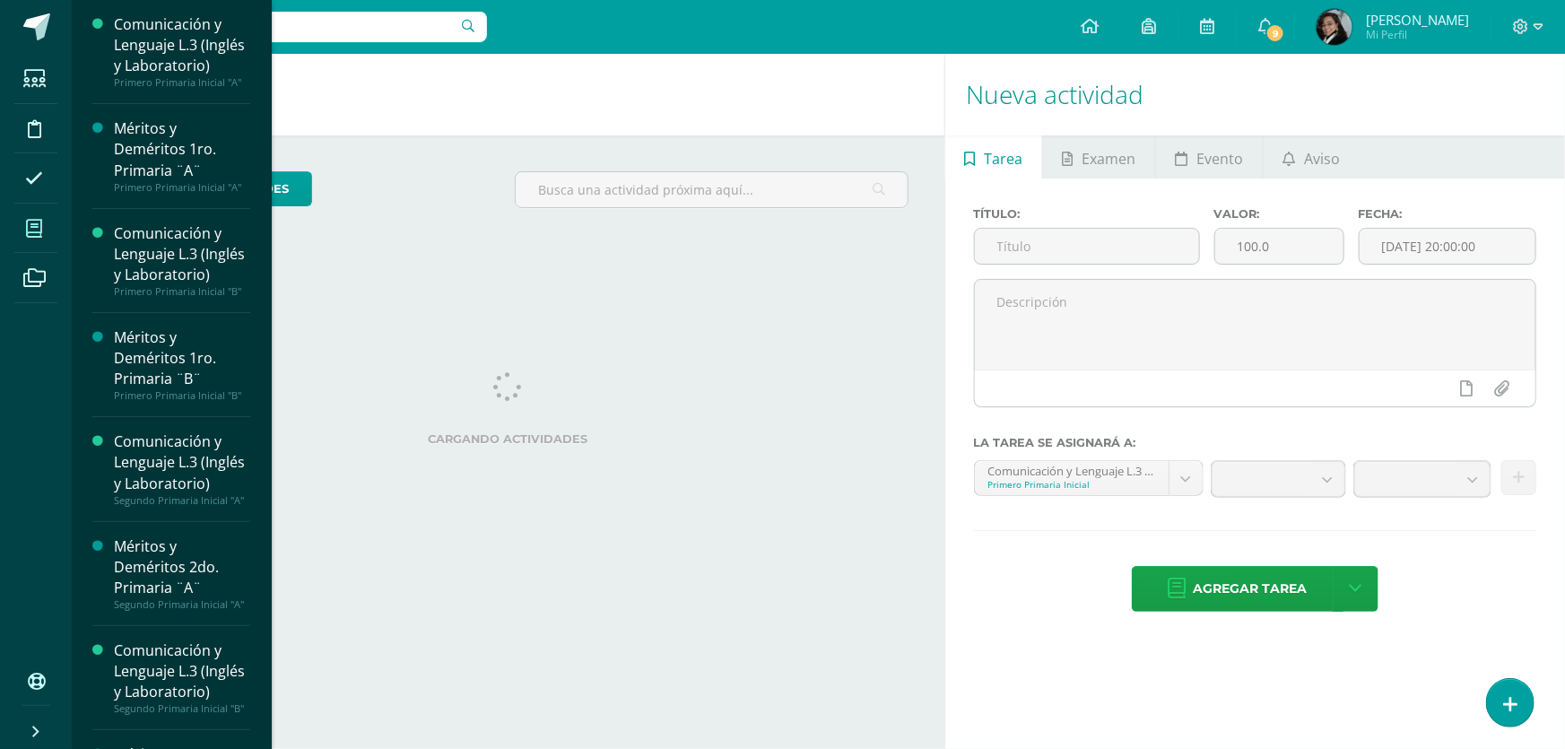
click at [35, 220] on icon at bounding box center [34, 229] width 16 height 18
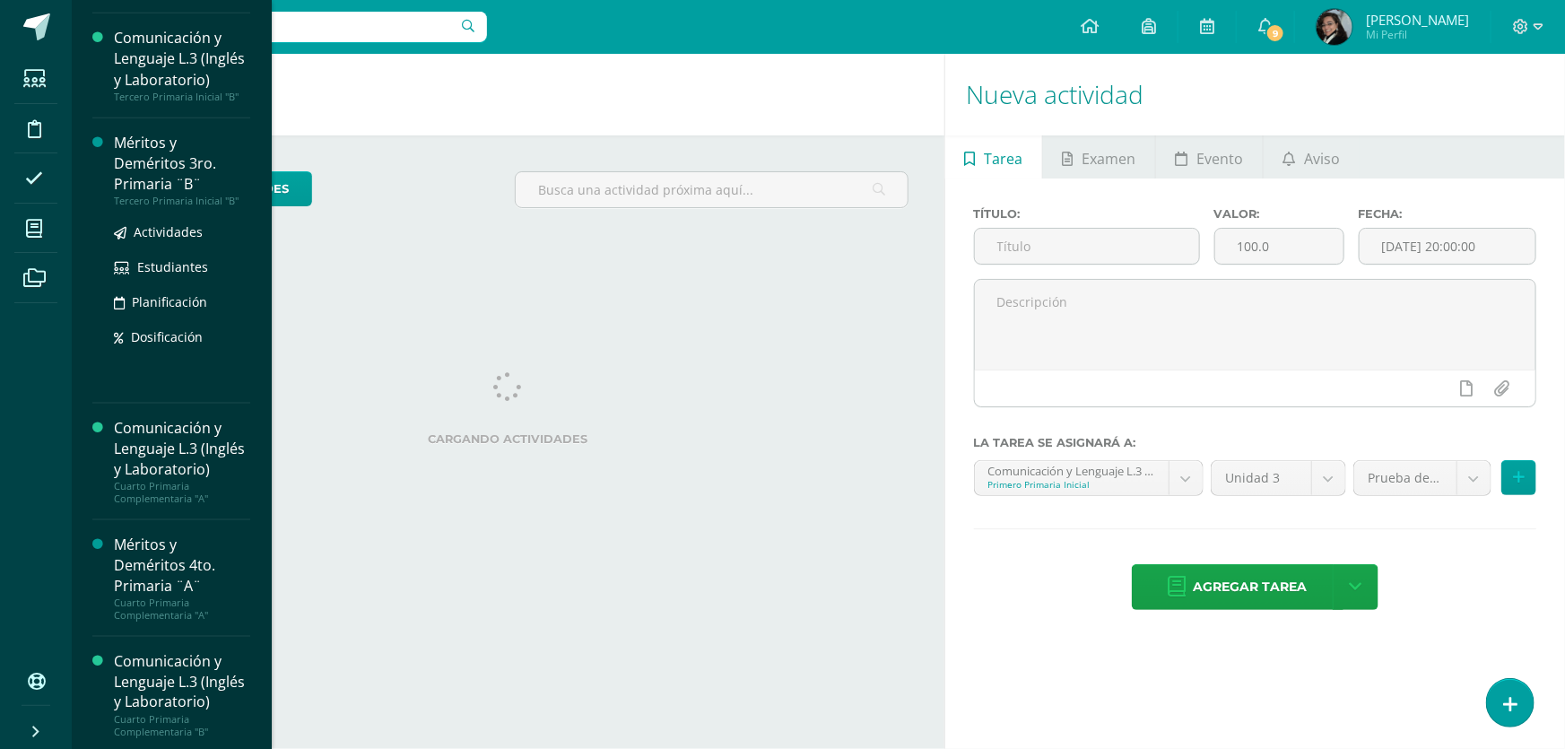
scroll to position [1274, 0]
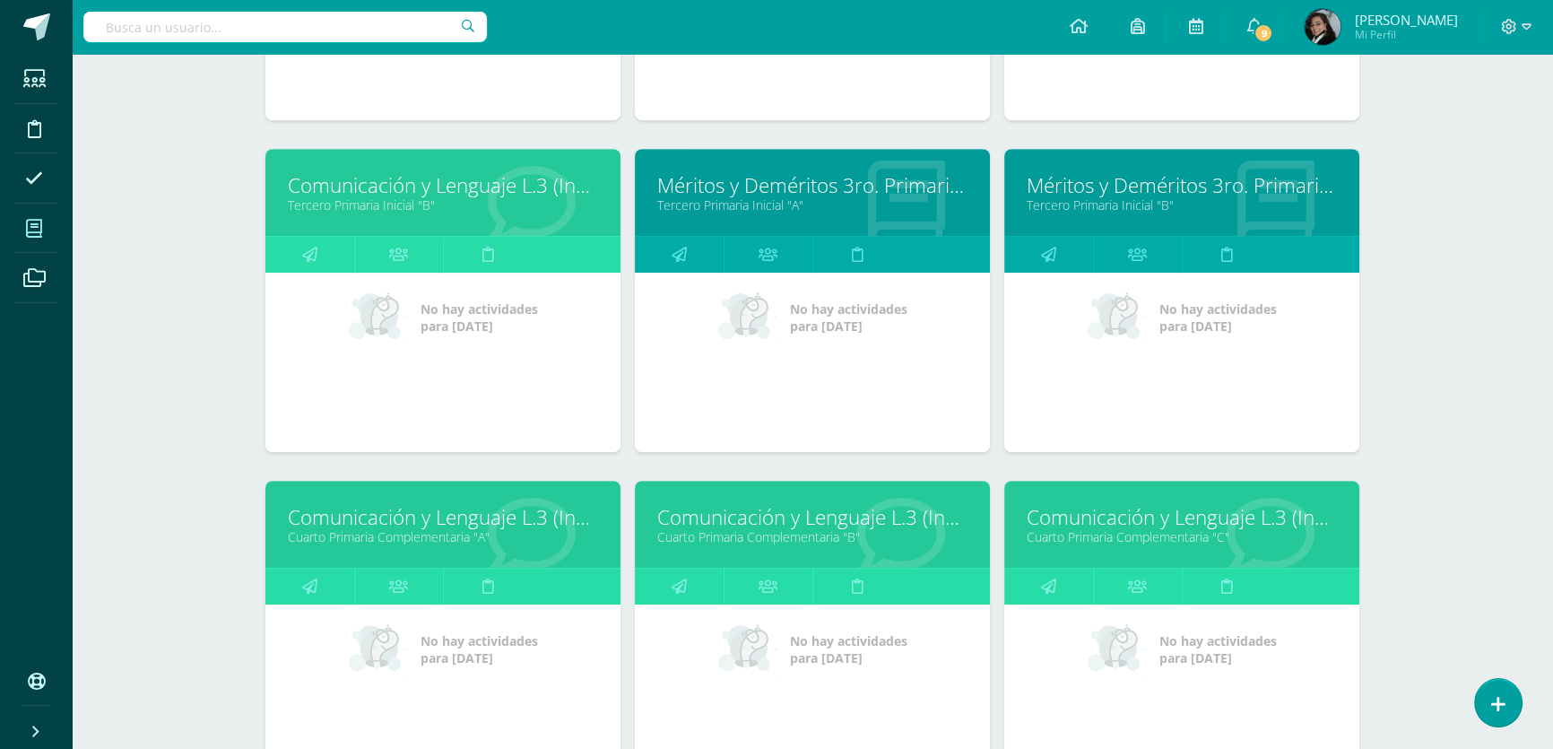
scroll to position [1344, 0]
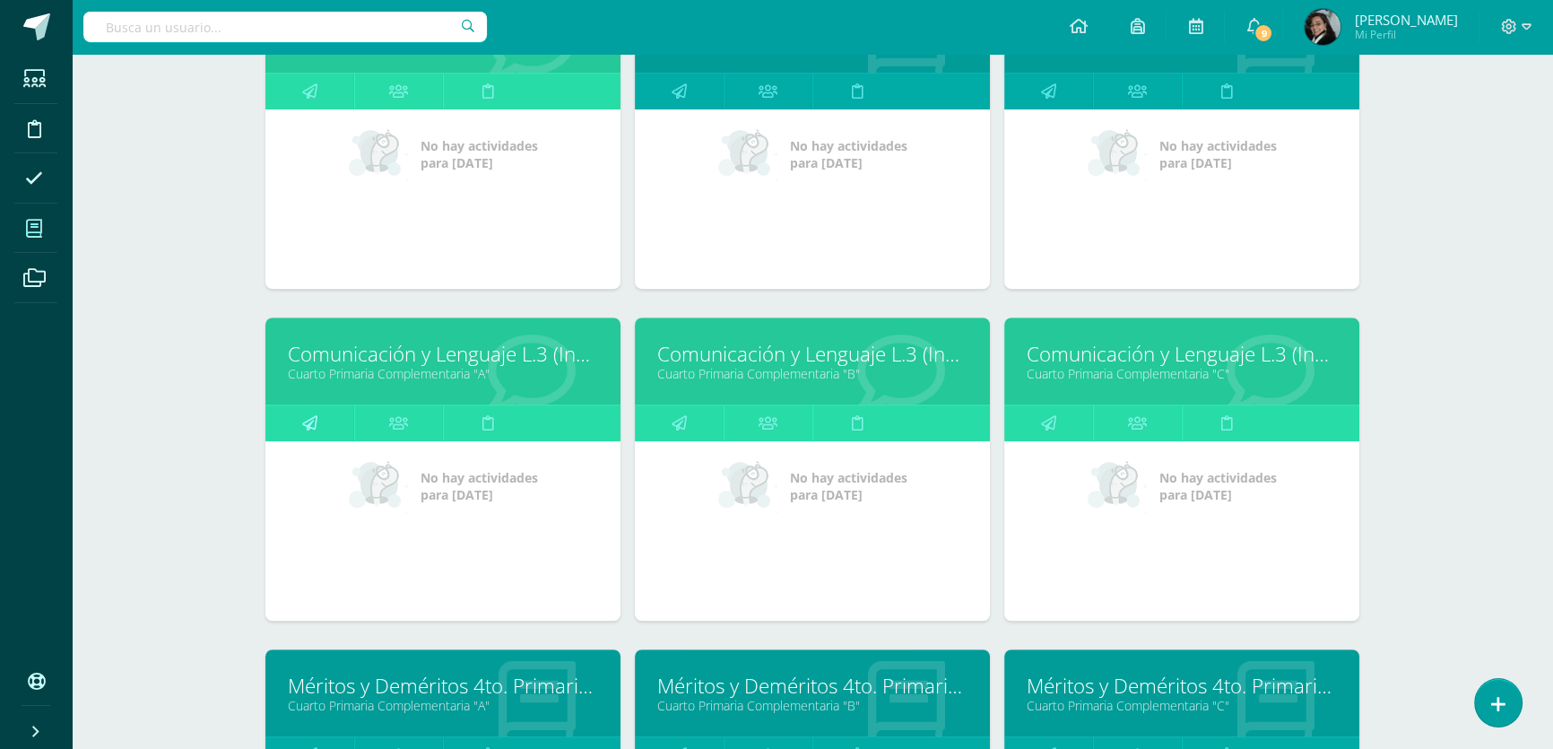
click at [311, 413] on icon at bounding box center [309, 422] width 15 height 35
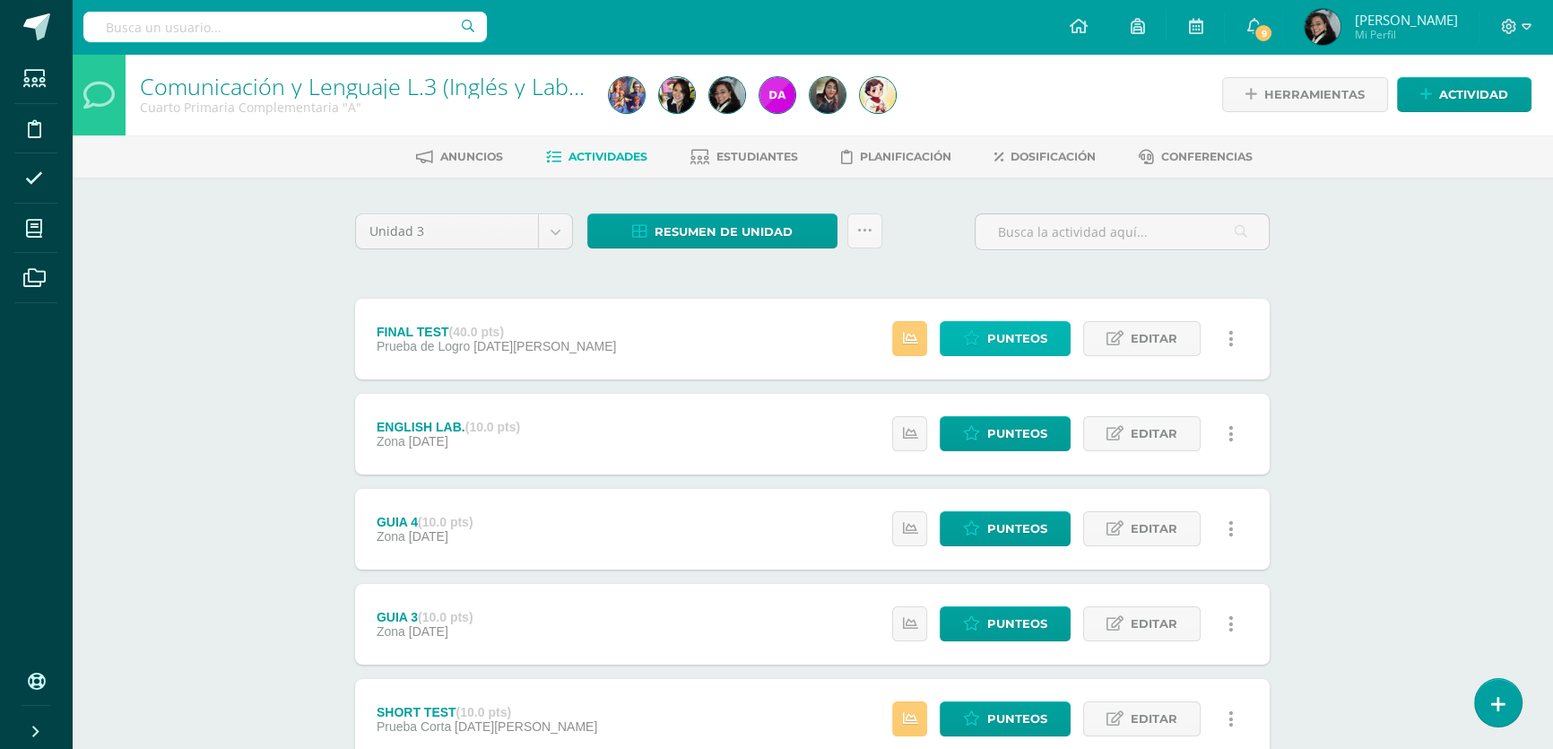
click at [1005, 338] on span "Punteos" at bounding box center [1017, 338] width 60 height 33
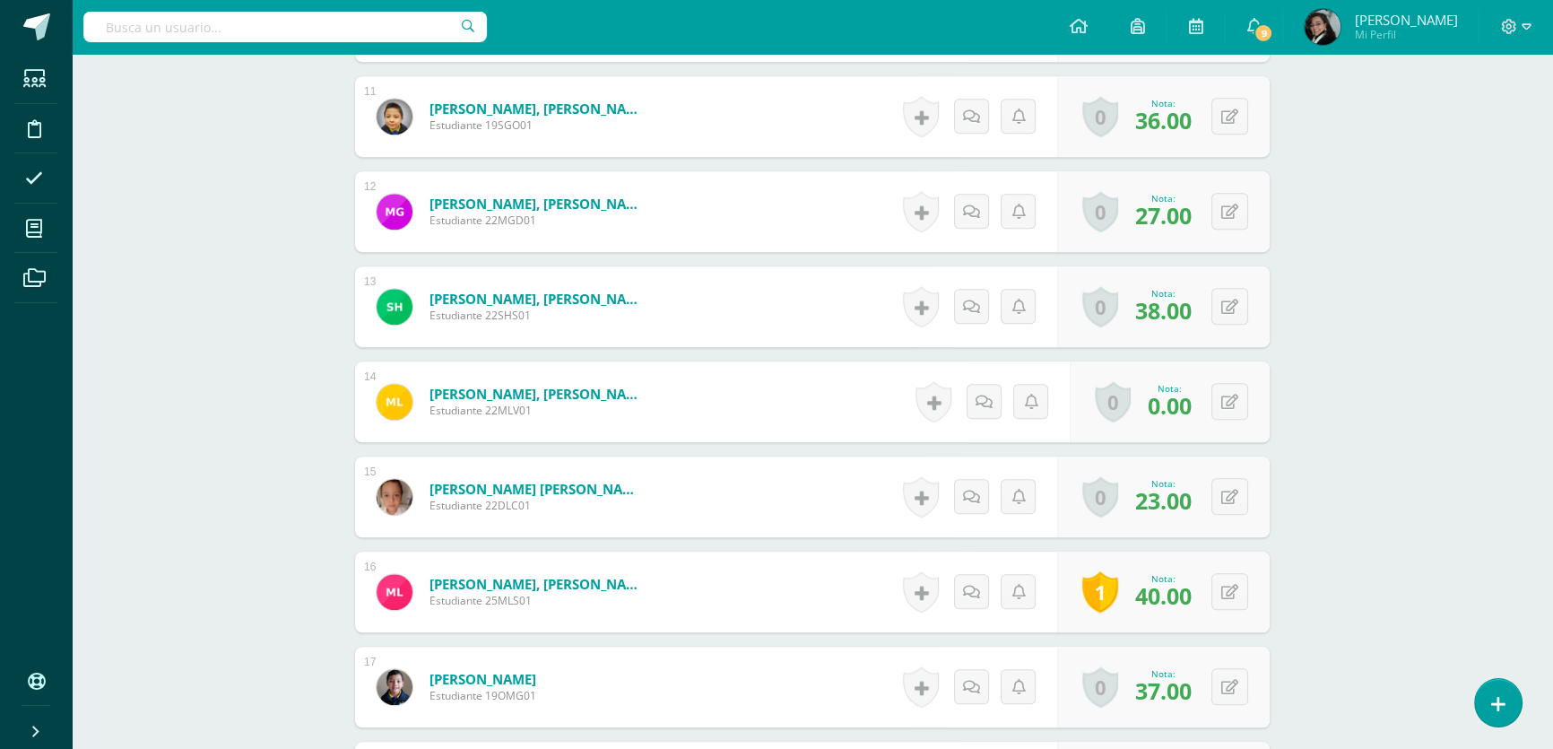
scroll to position [1579, 0]
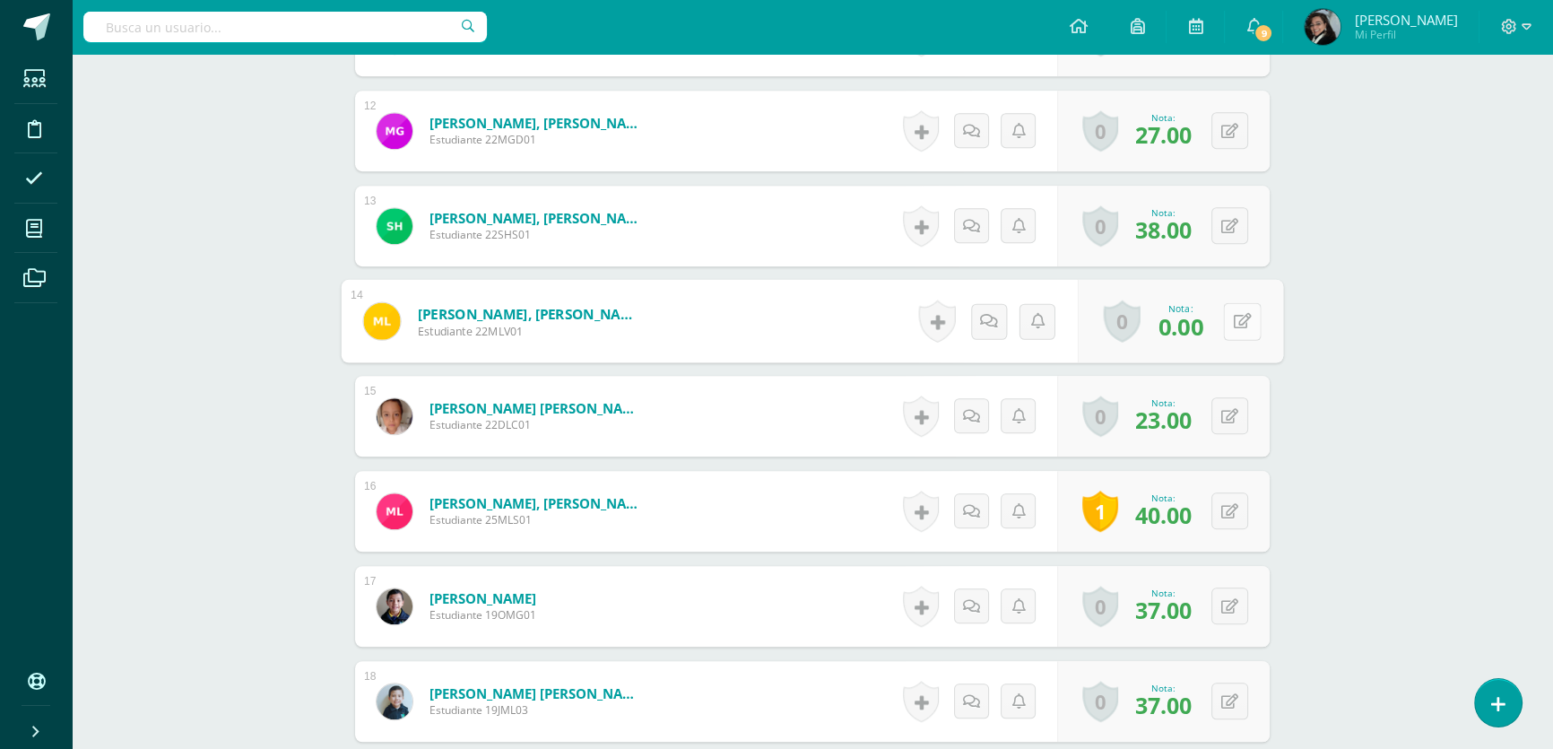
click at [1227, 314] on button at bounding box center [1242, 321] width 38 height 38
type input "22"
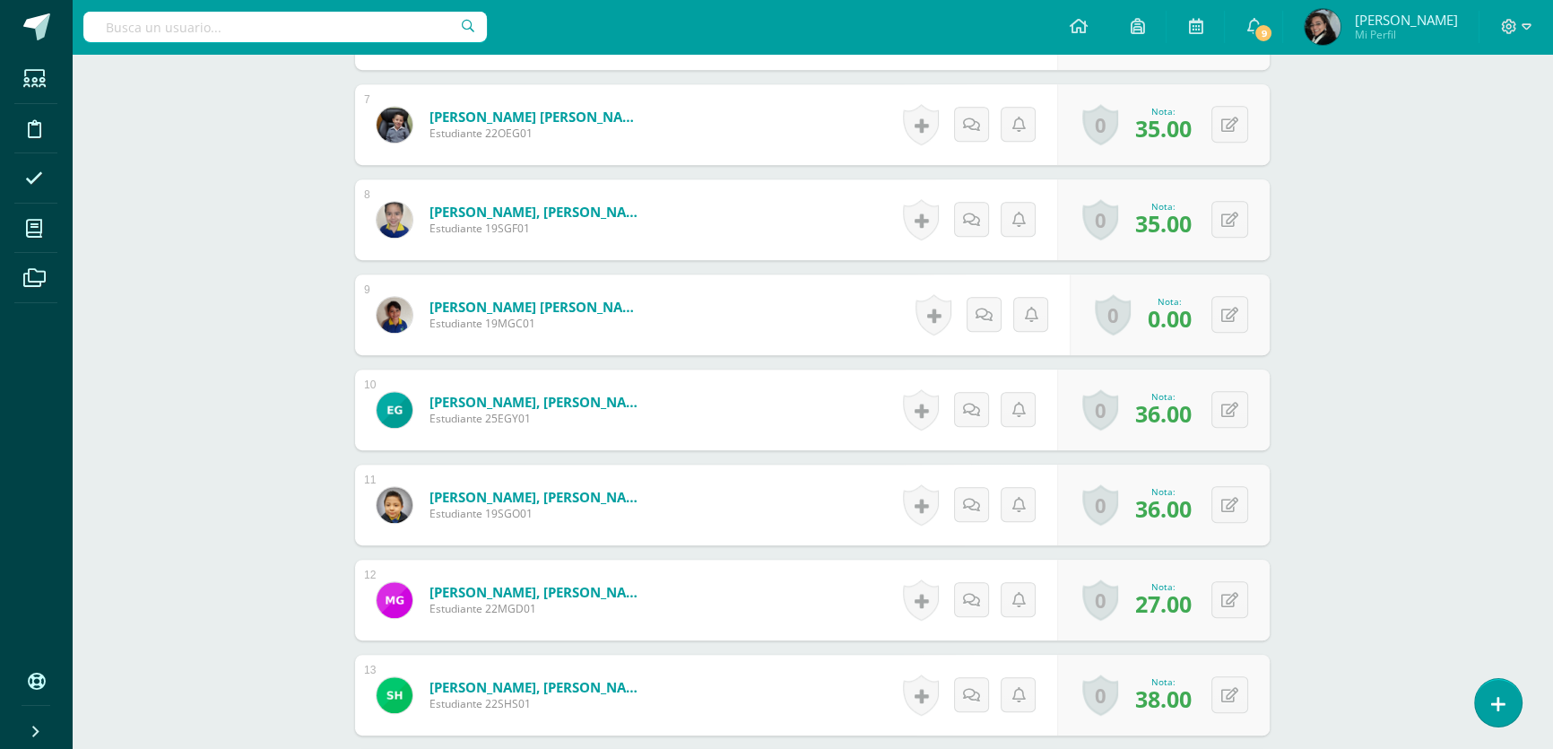
scroll to position [1028, 0]
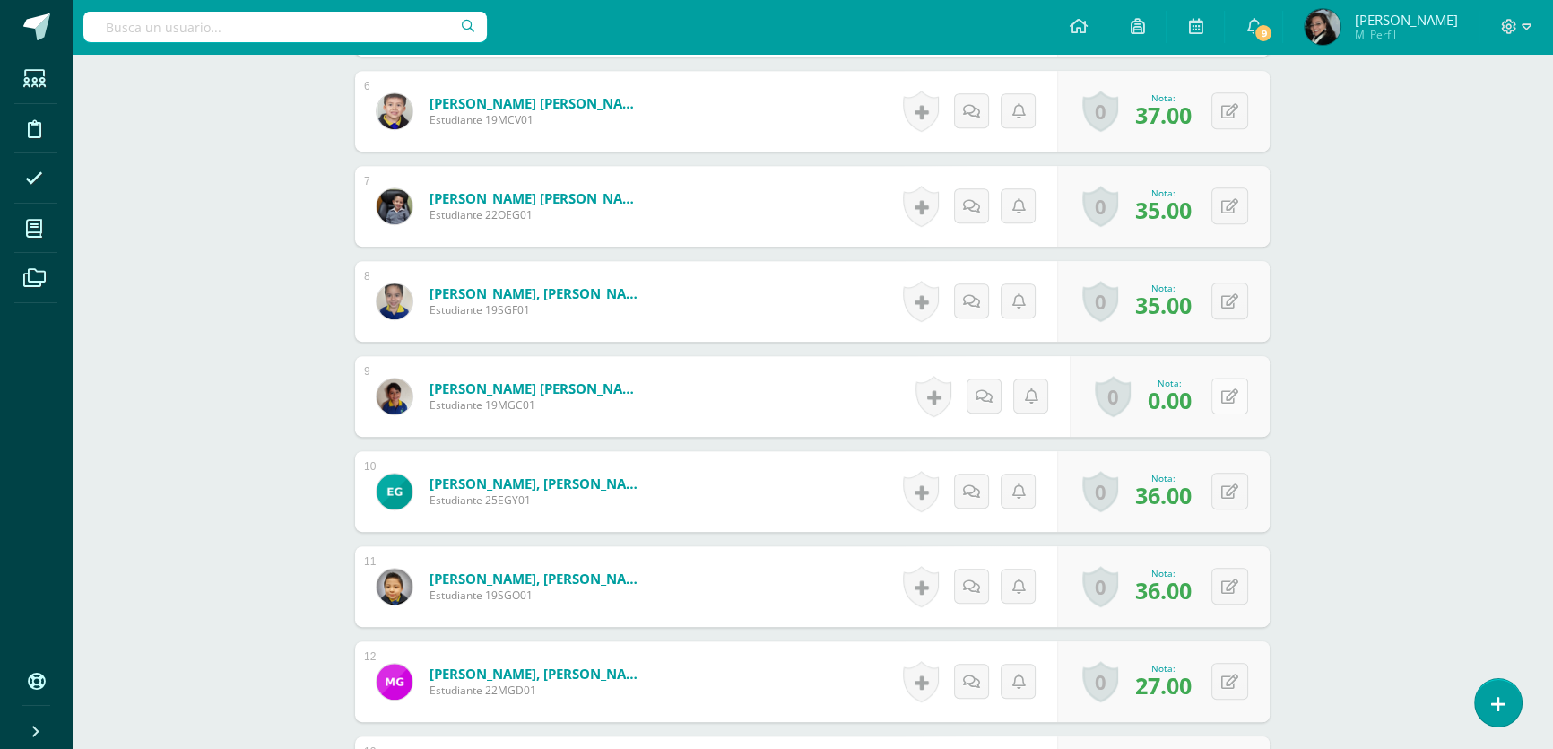
click at [1226, 398] on button at bounding box center [1230, 396] width 37 height 37
type input "21"
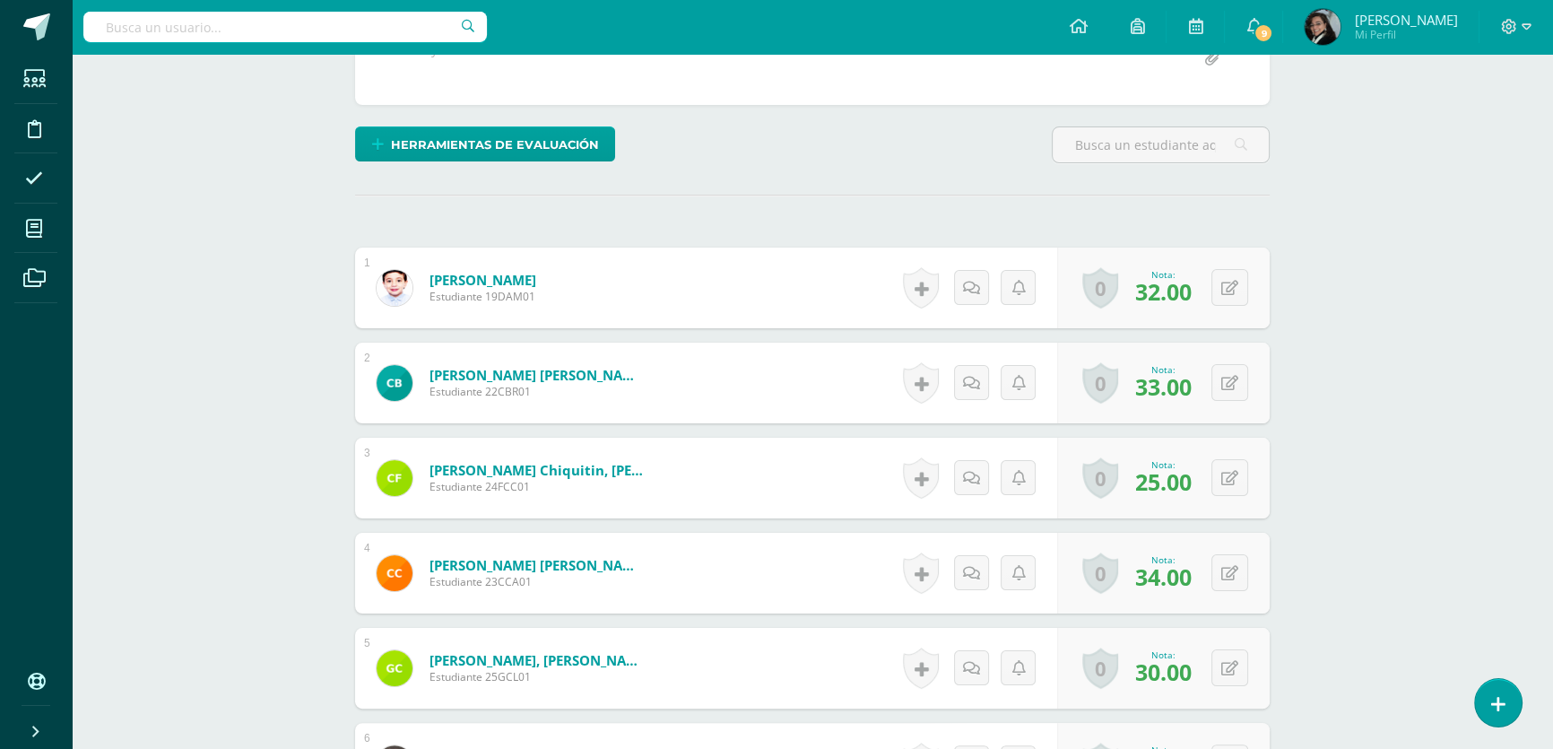
scroll to position [0, 0]
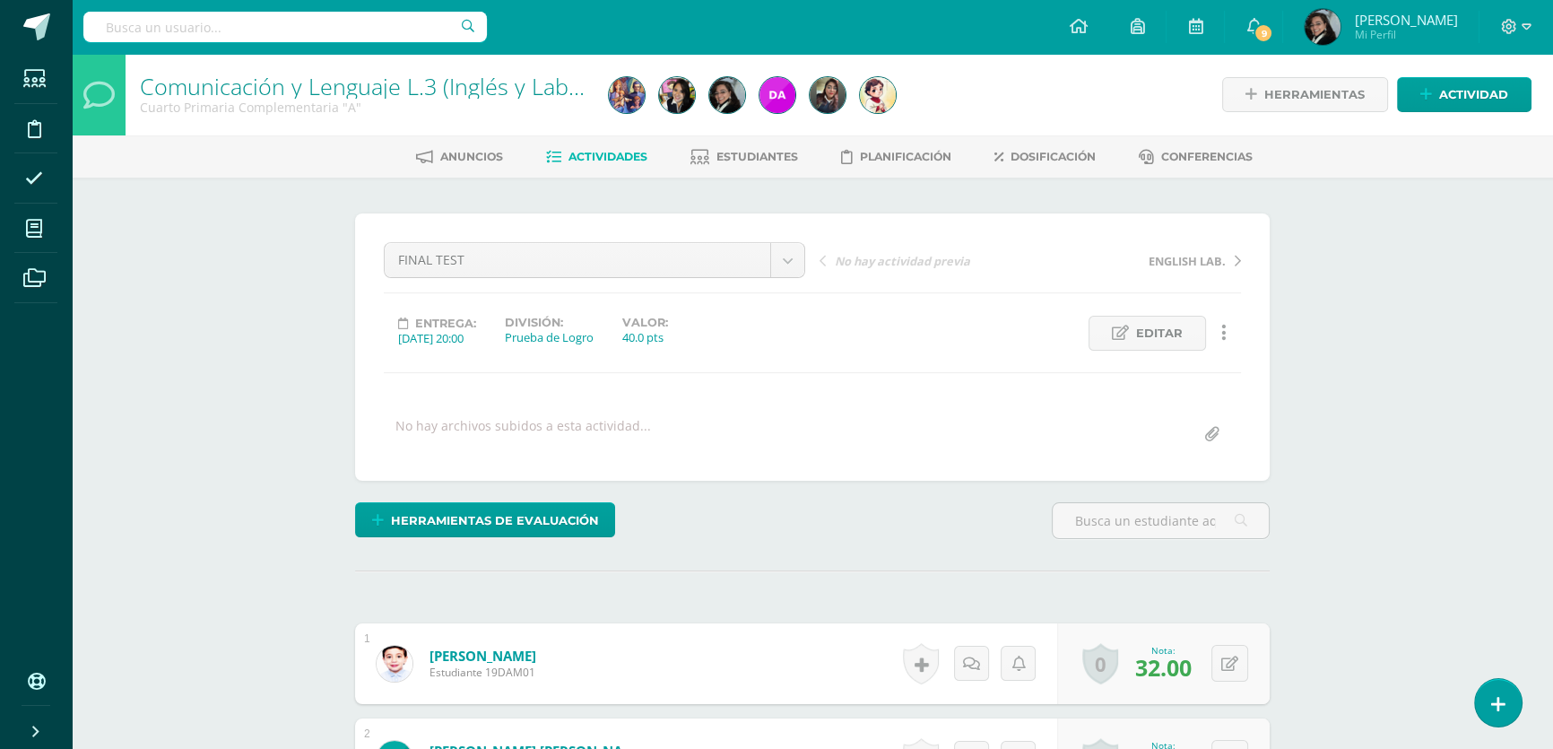
click at [590, 152] on span "Actividades" at bounding box center [608, 156] width 79 height 13
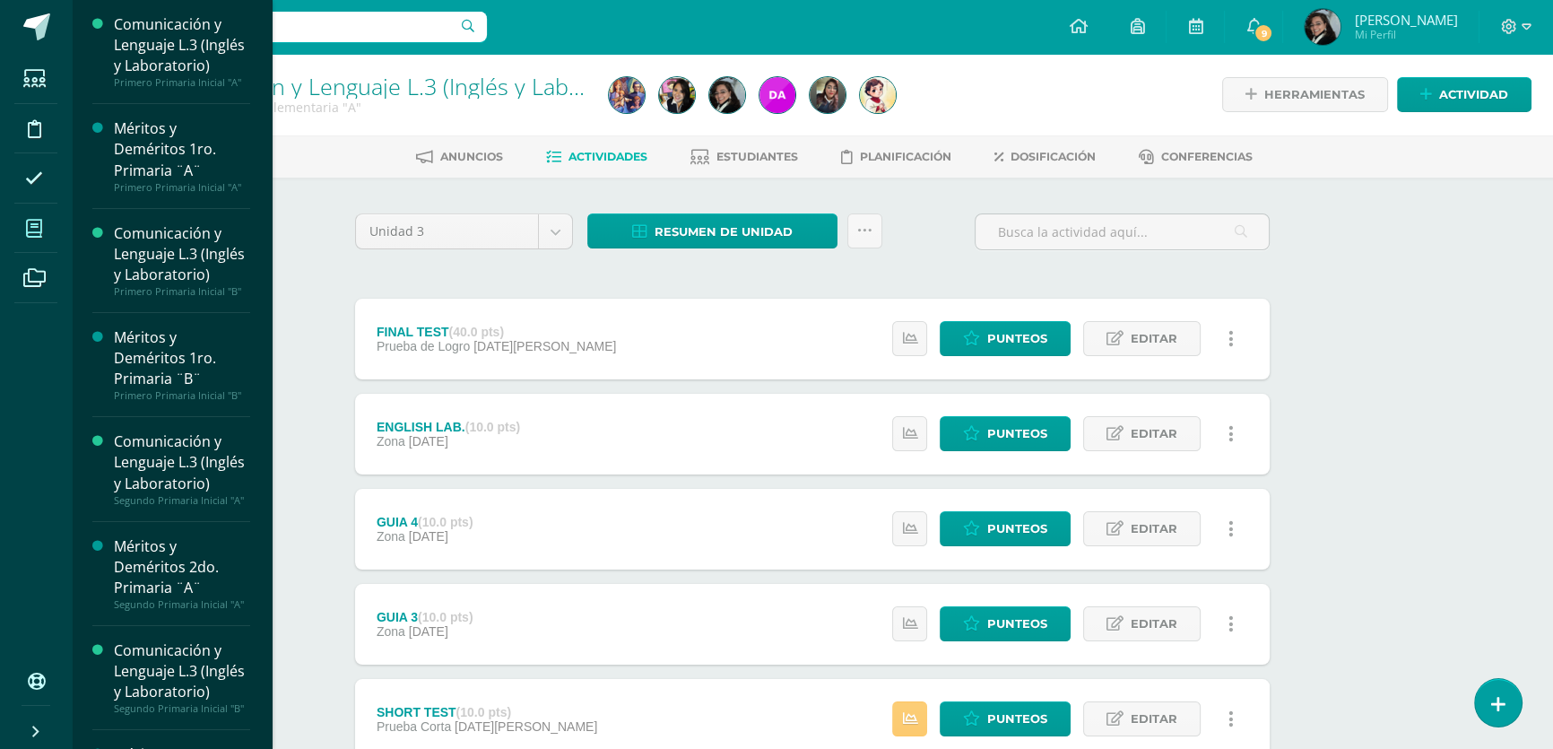
click at [31, 227] on icon at bounding box center [34, 229] width 16 height 18
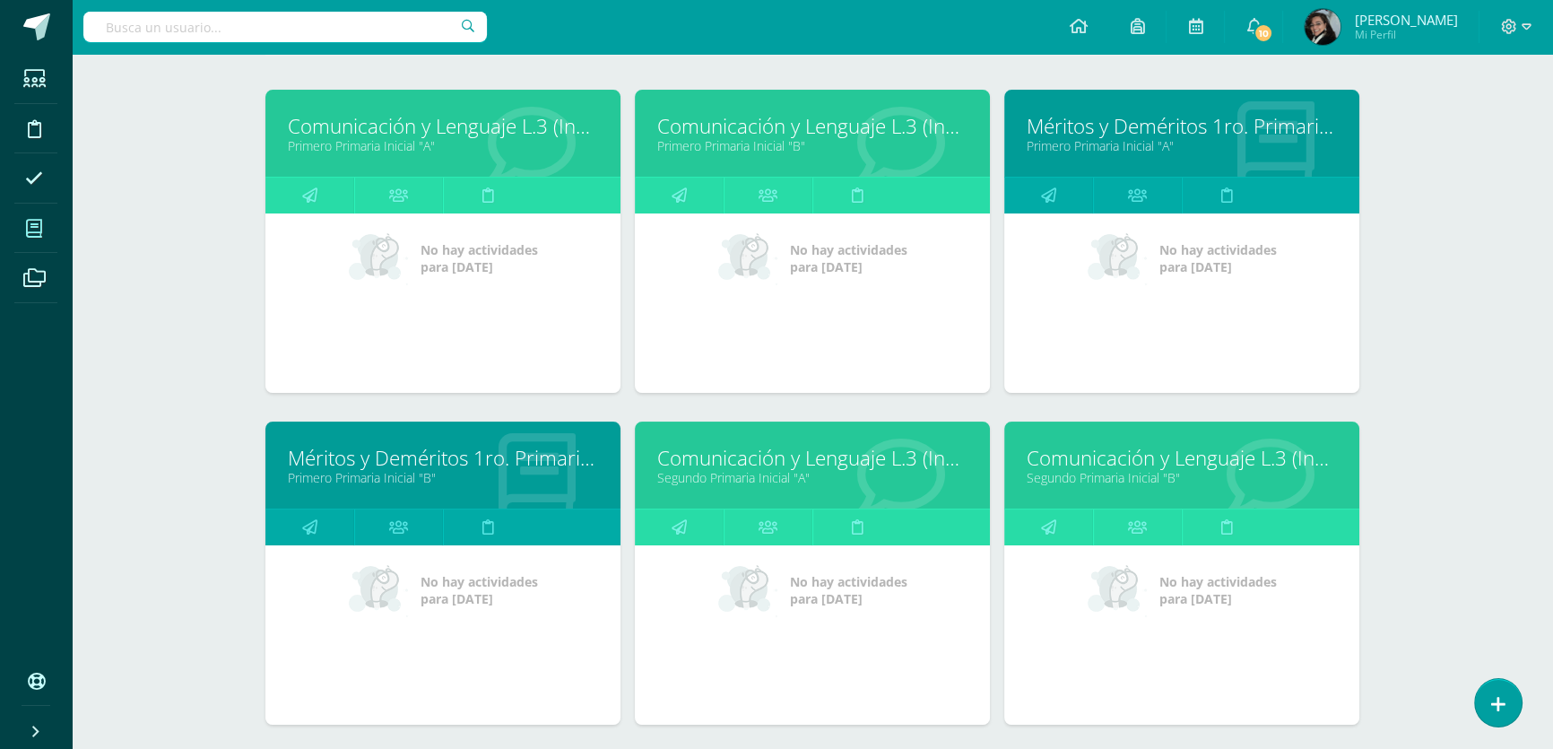
scroll to position [162, 0]
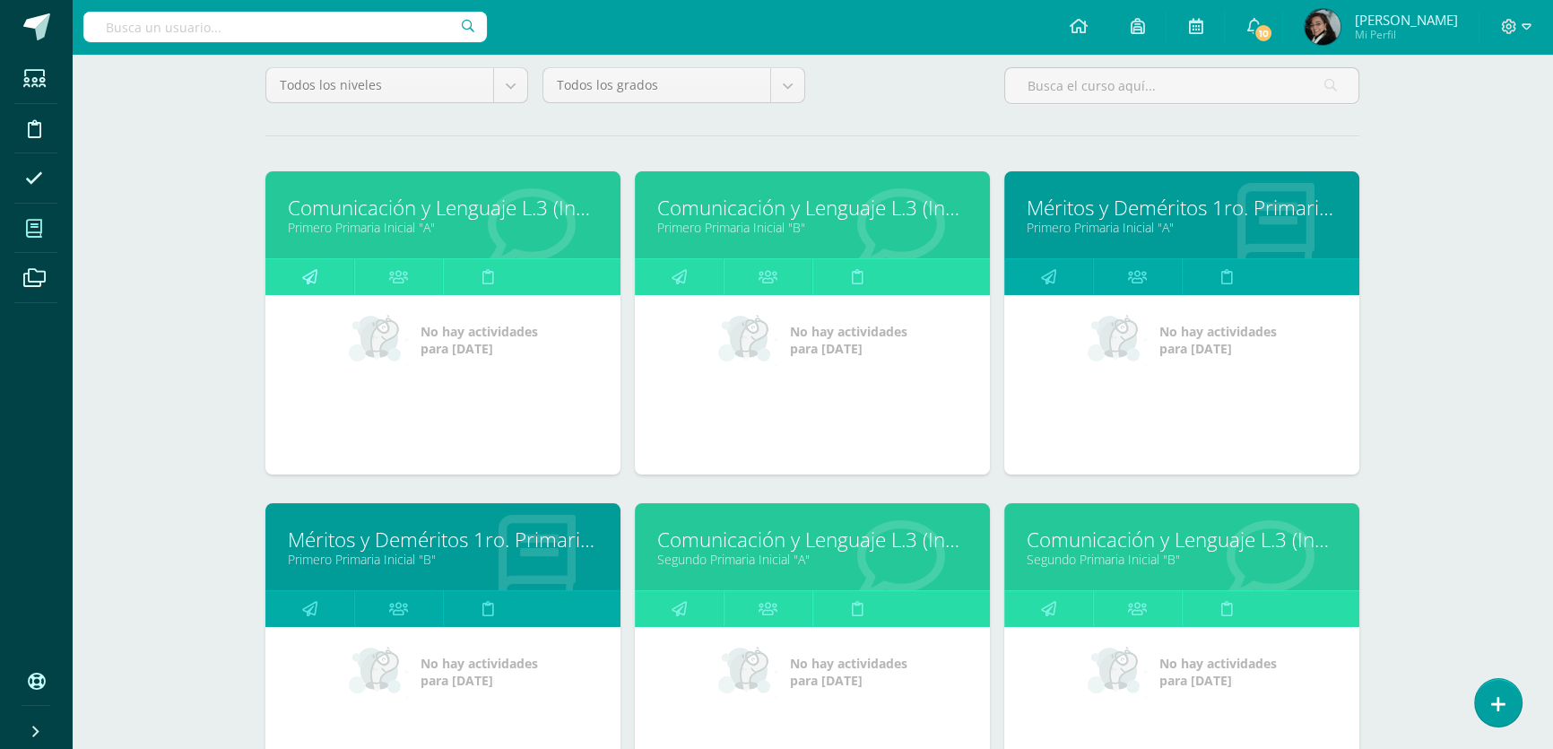
click at [314, 275] on icon at bounding box center [309, 276] width 15 height 35
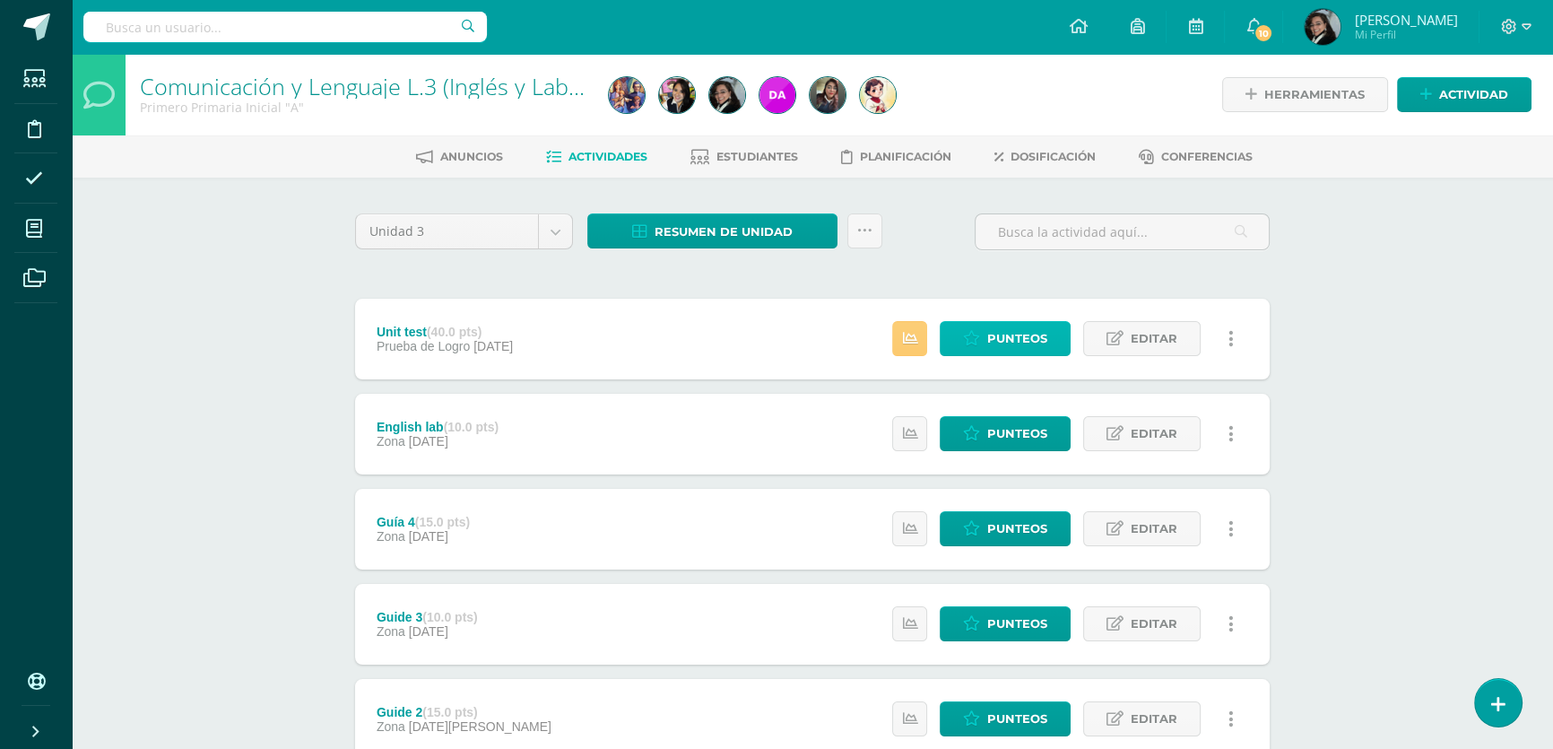
click at [996, 341] on span "Punteos" at bounding box center [1017, 338] width 60 height 33
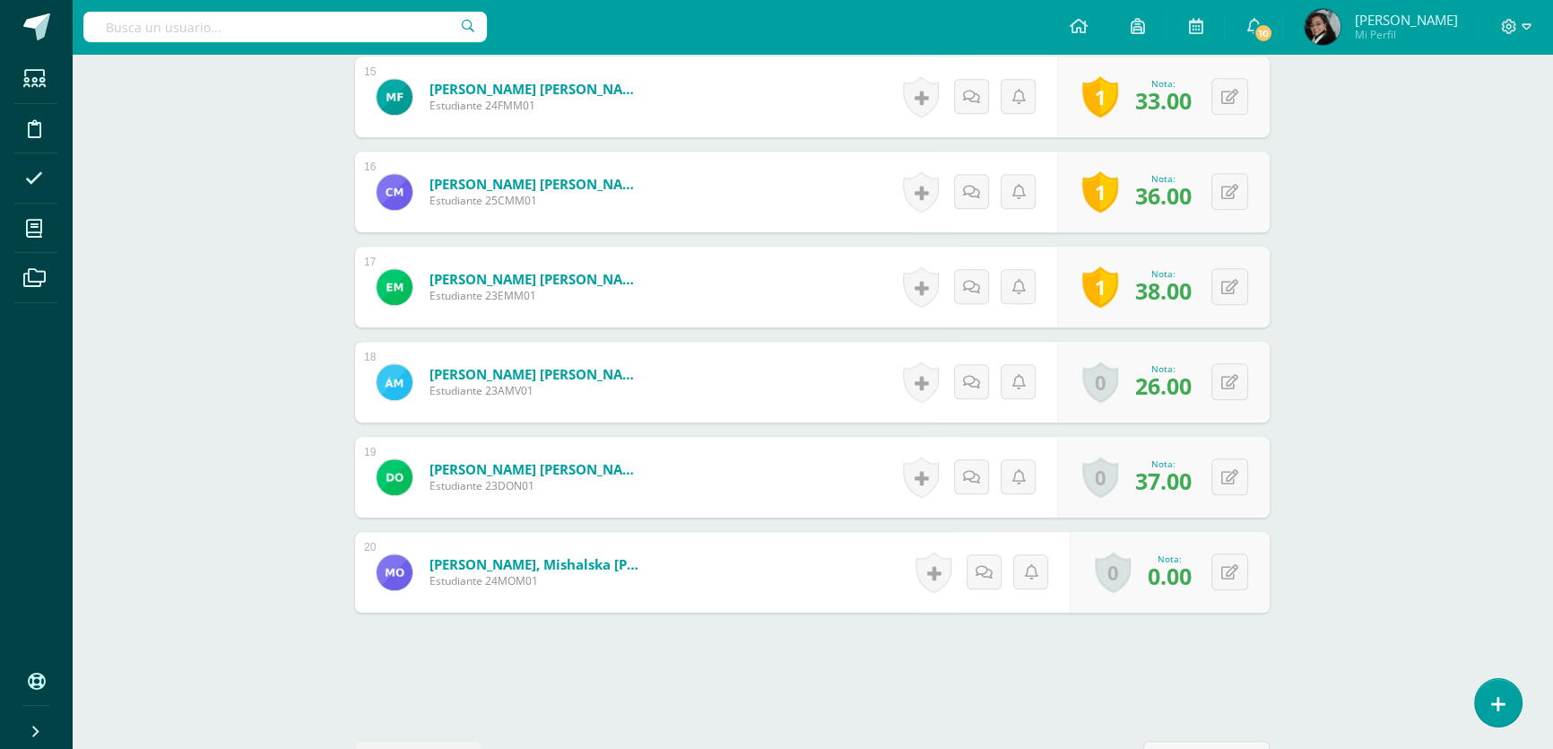
scroll to position [1959, 0]
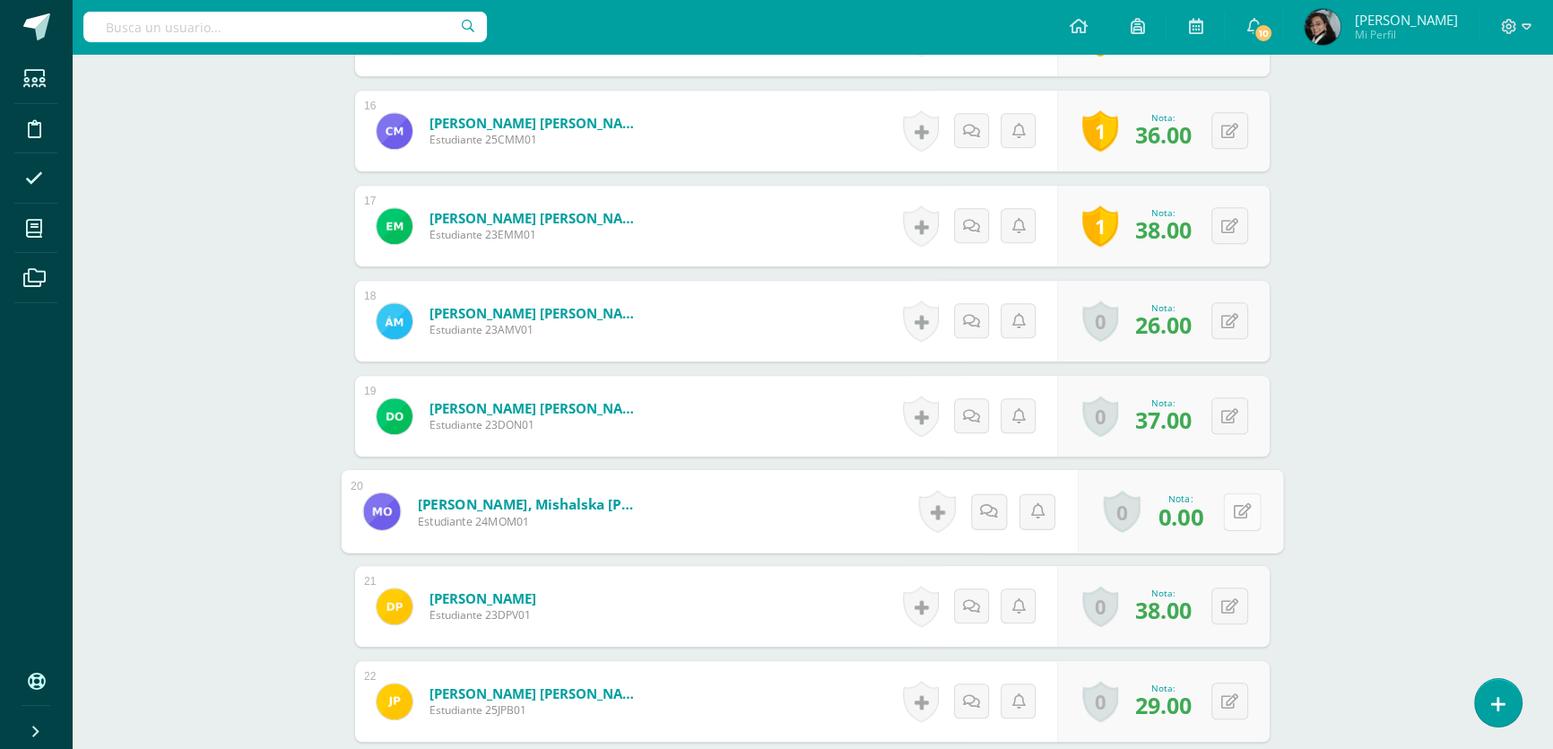
click at [1231, 513] on button at bounding box center [1242, 511] width 38 height 38
type input "31"
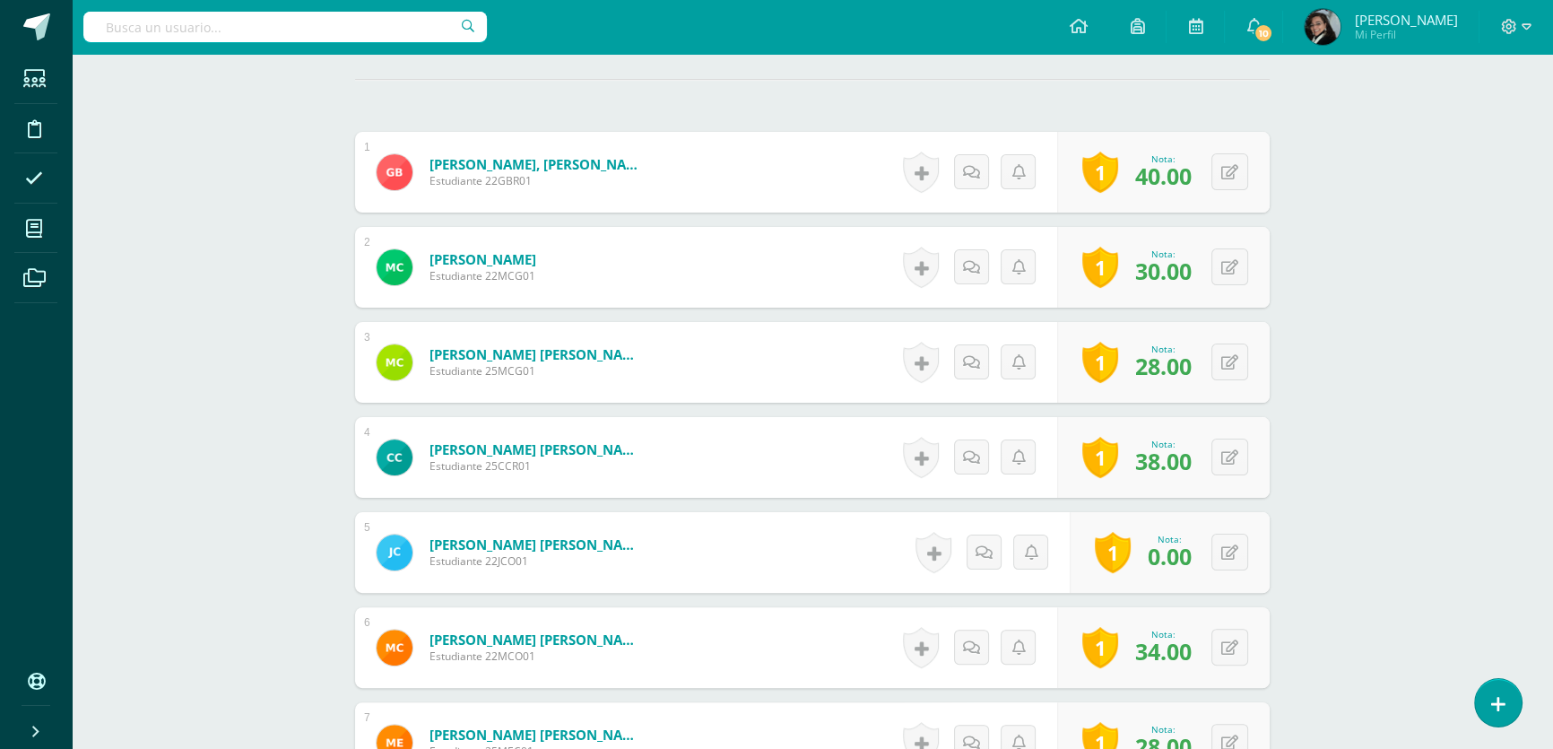
scroll to position [83, 0]
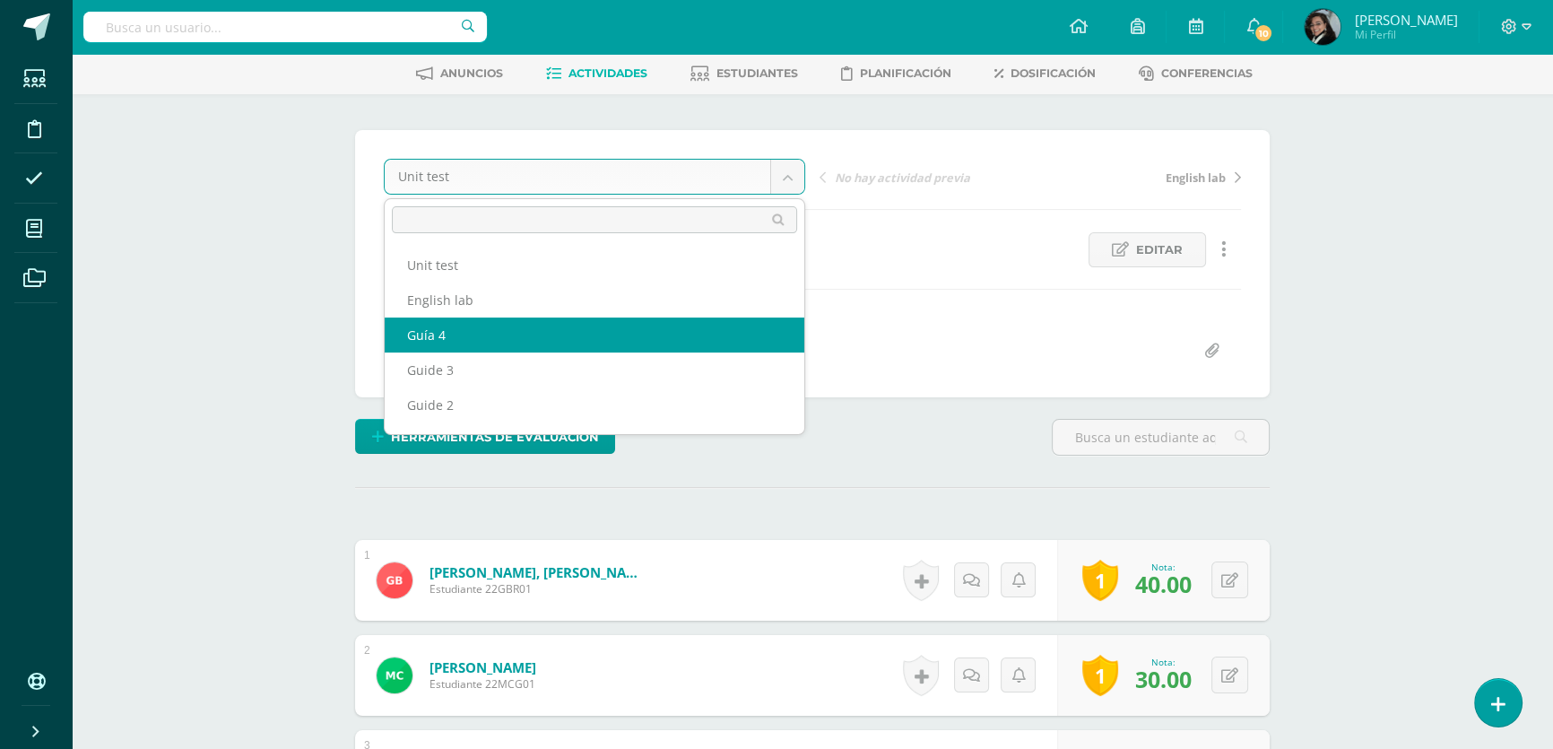
select select "/dashboard/teacher/grade-activity/174019/"
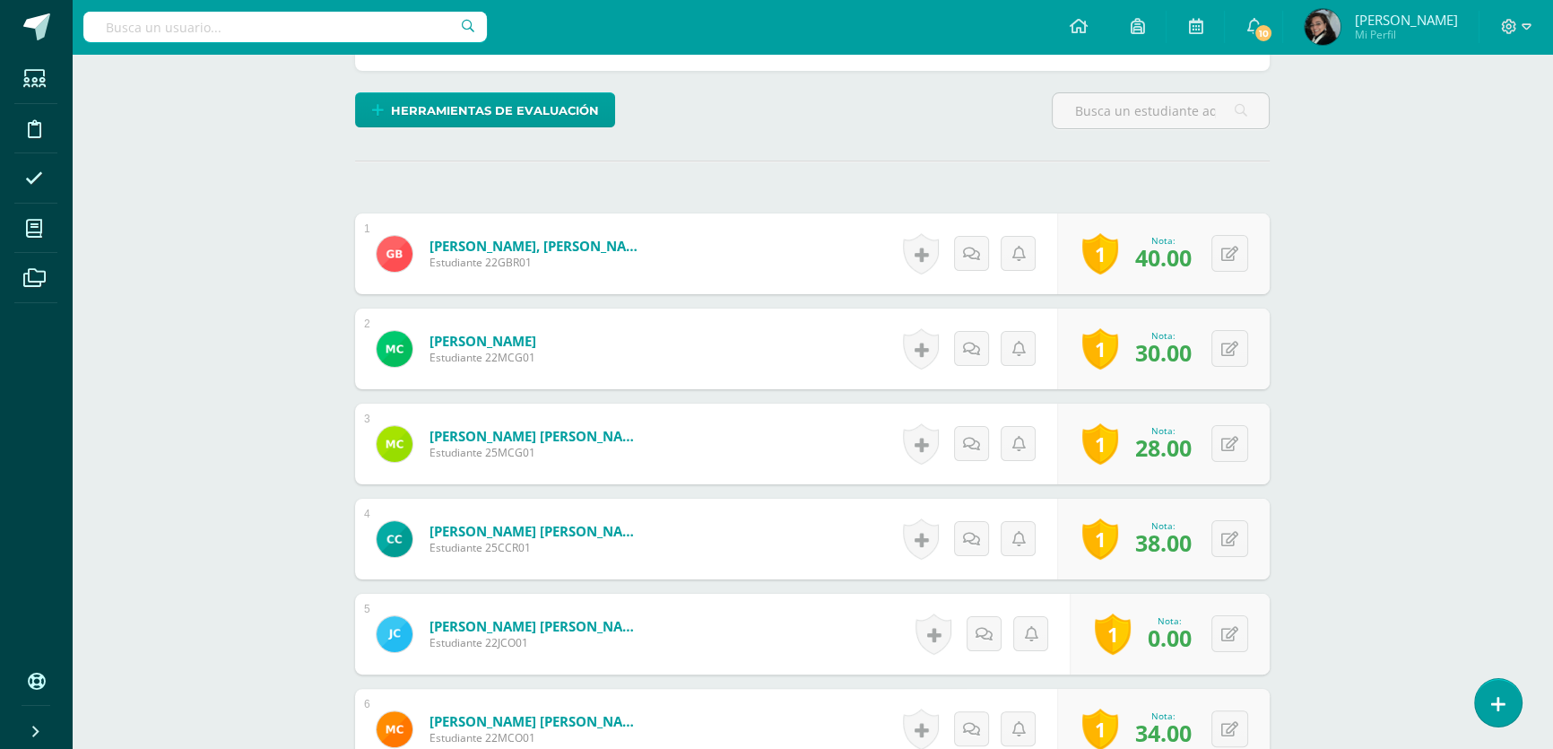
scroll to position [491, 0]
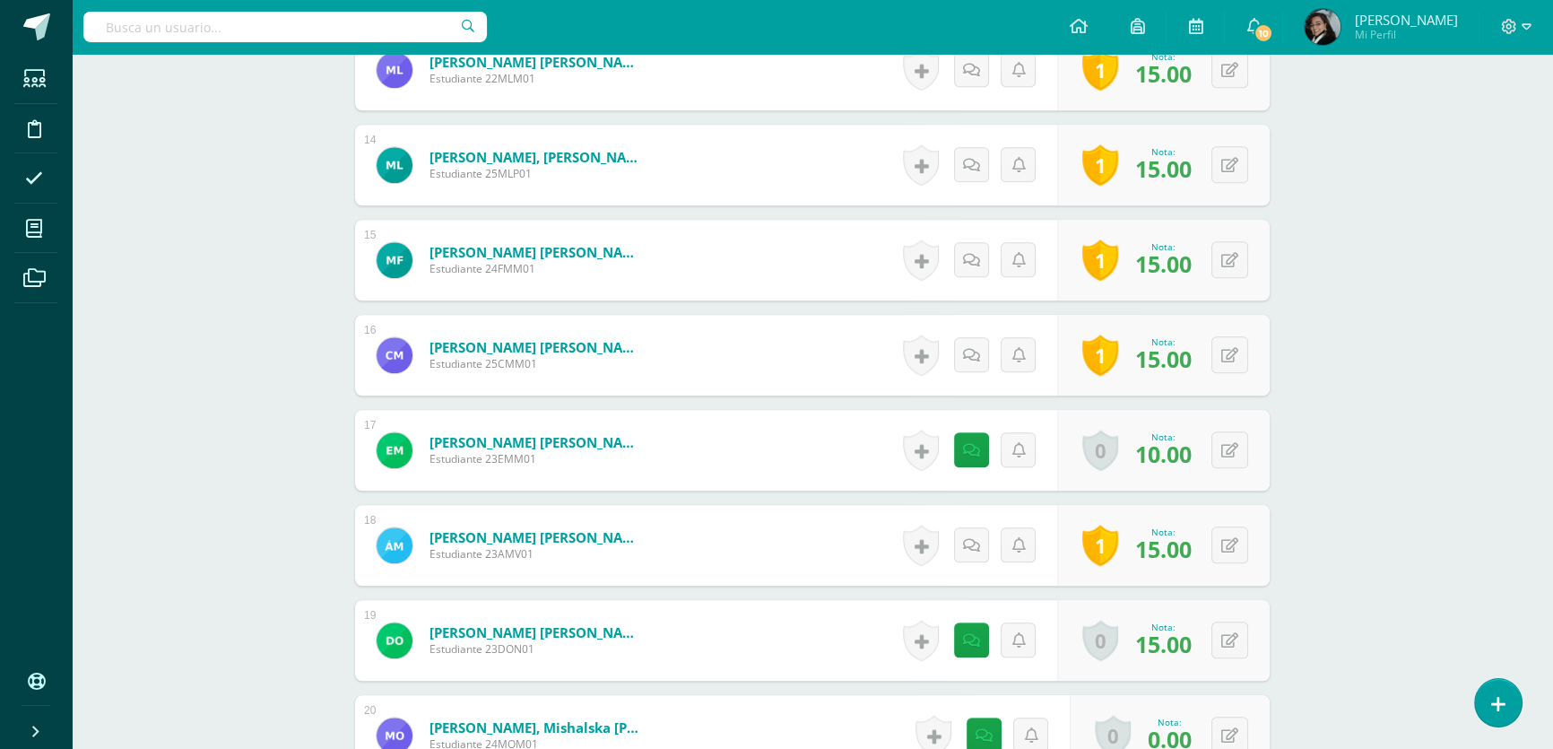
scroll to position [1993, 0]
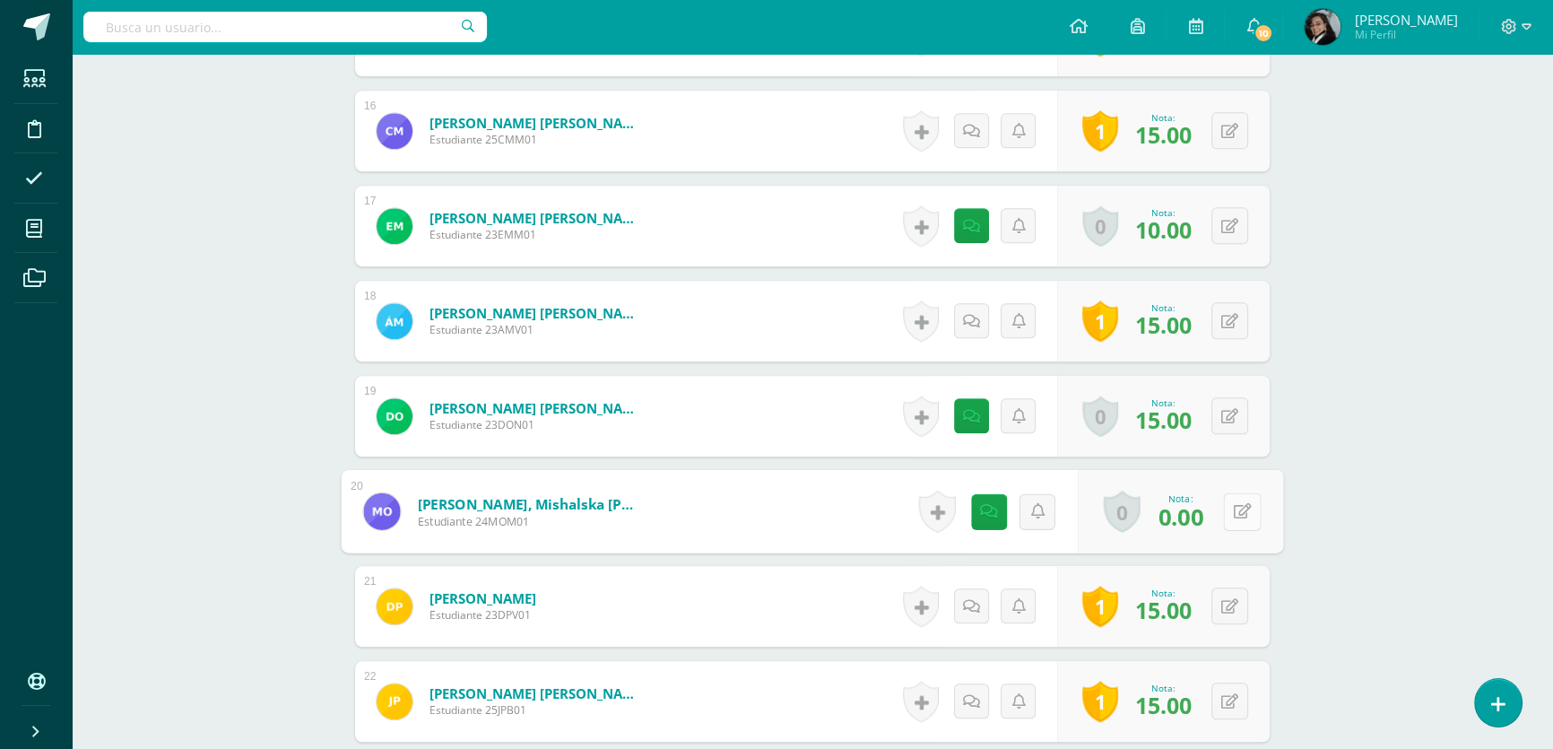
click at [1231, 503] on button at bounding box center [1242, 511] width 38 height 38
type input "5"
type input "15"
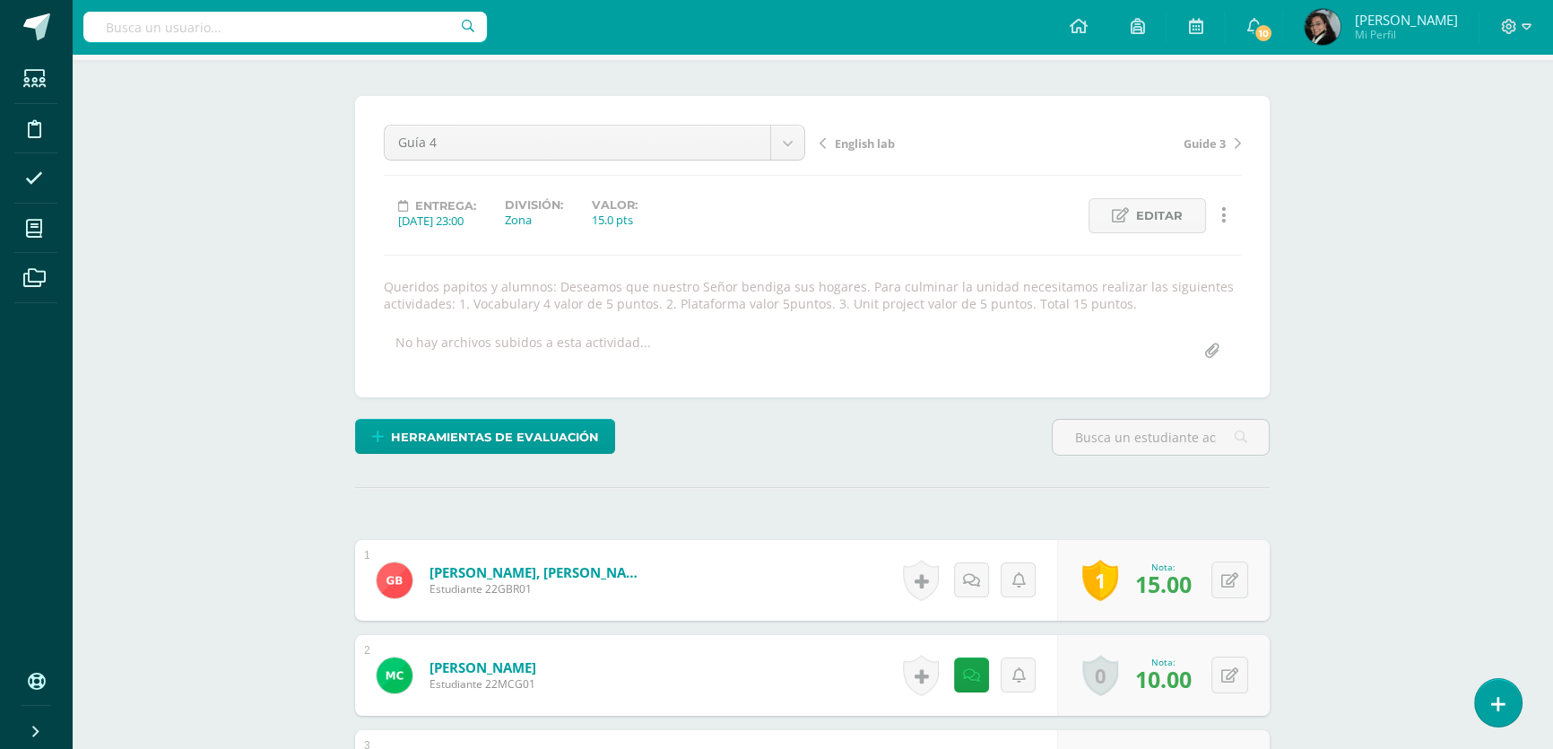
scroll to position [0, 0]
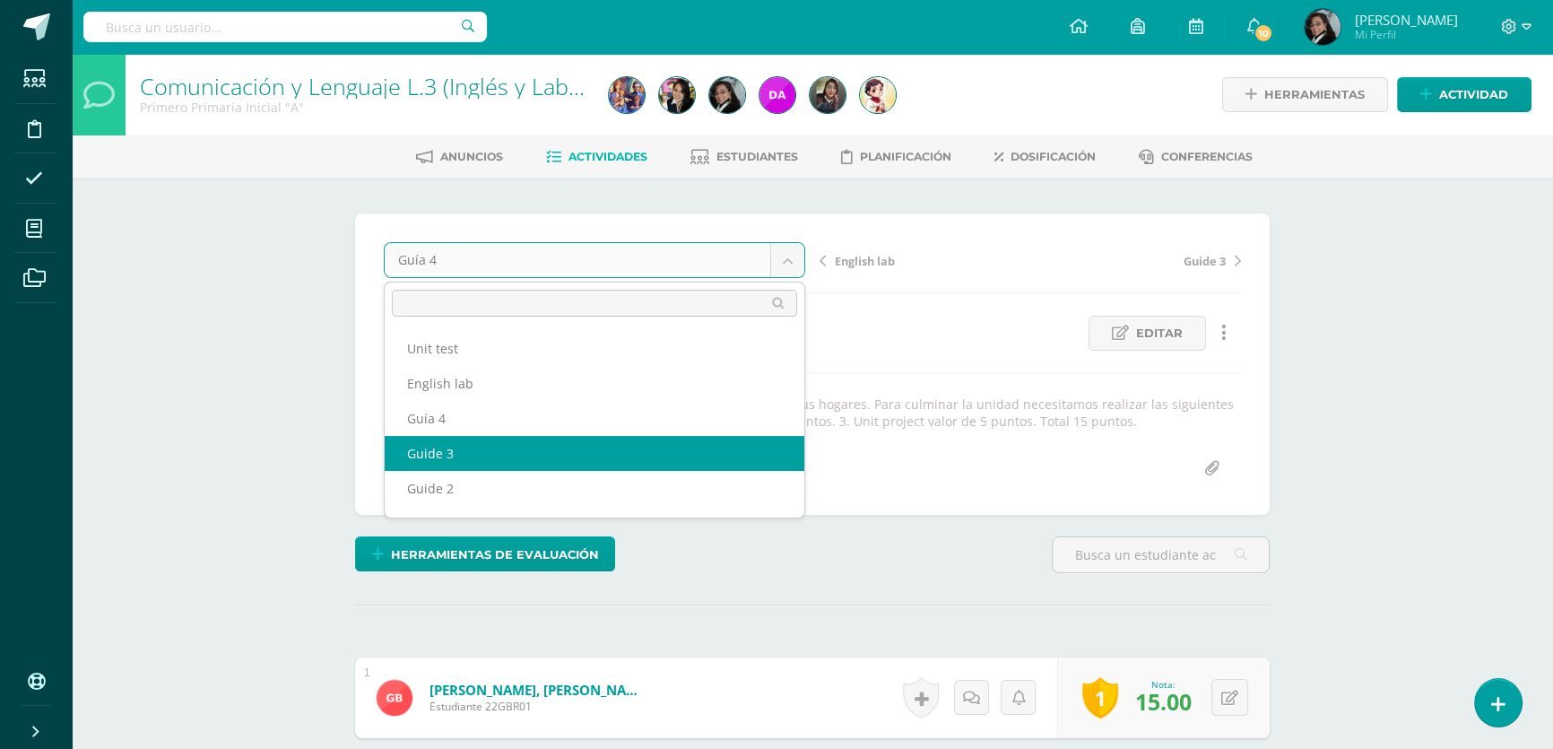
select select "/dashboard/teacher/grade-activity/174010/"
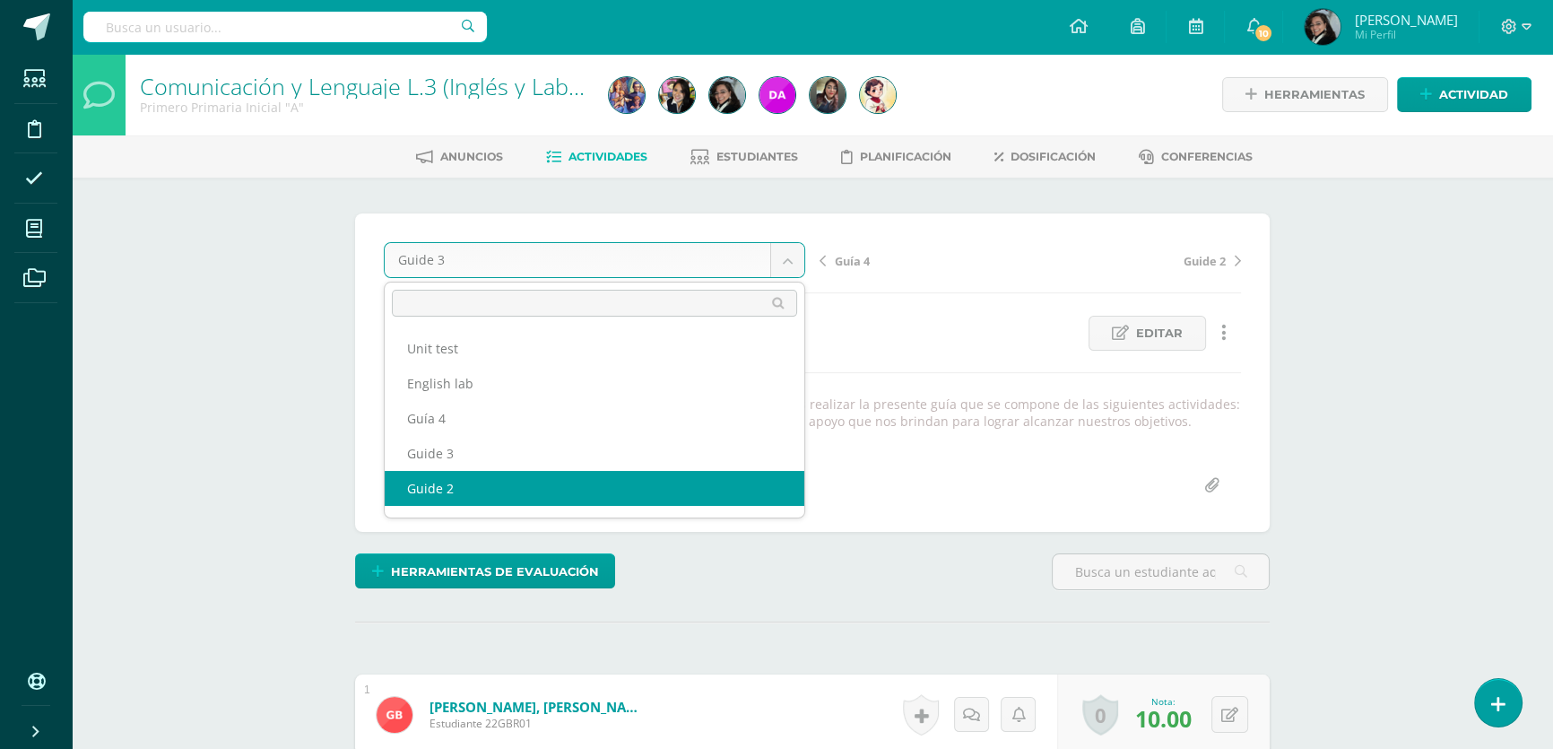
select select "/dashboard/teacher/grade-activity/174007/"
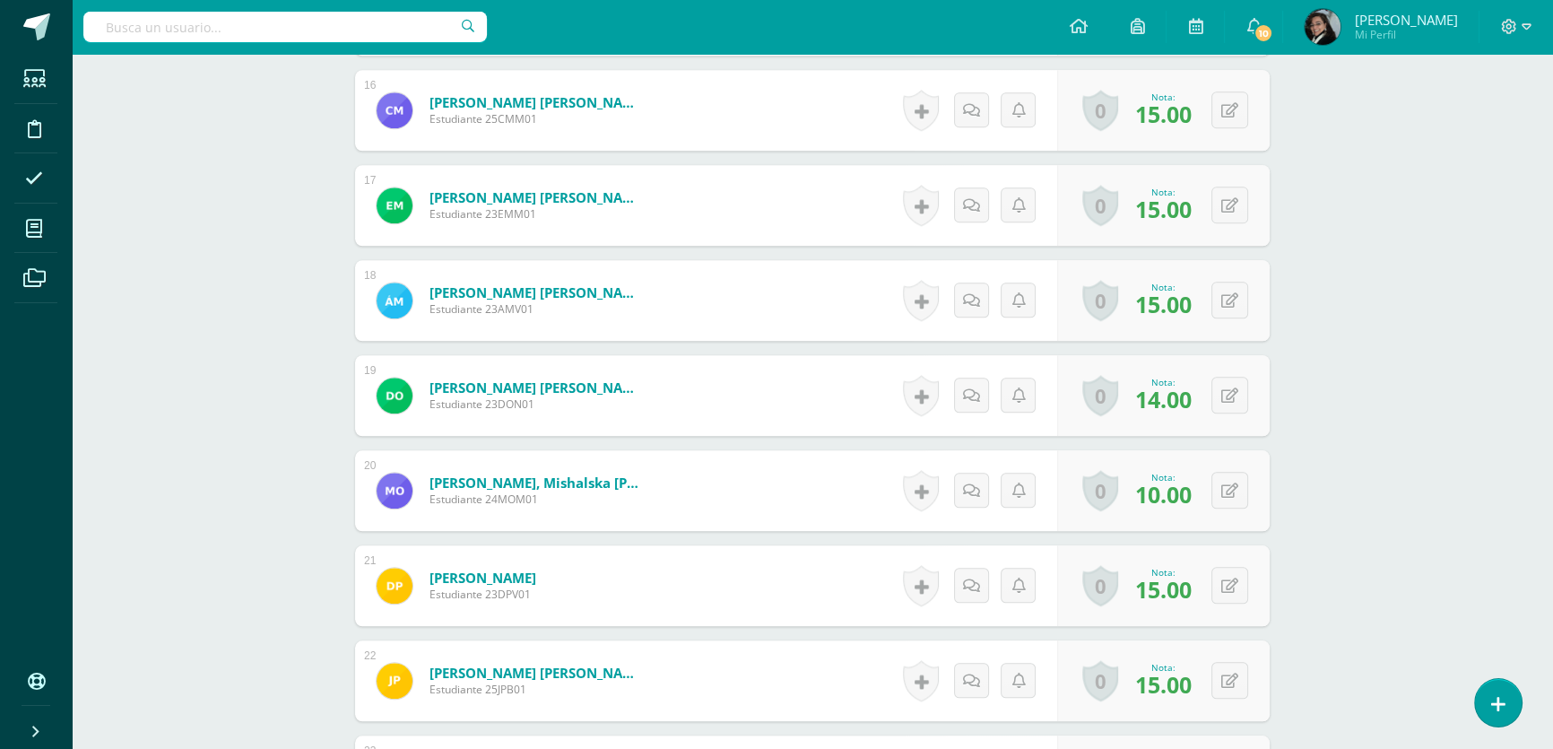
scroll to position [2112, 0]
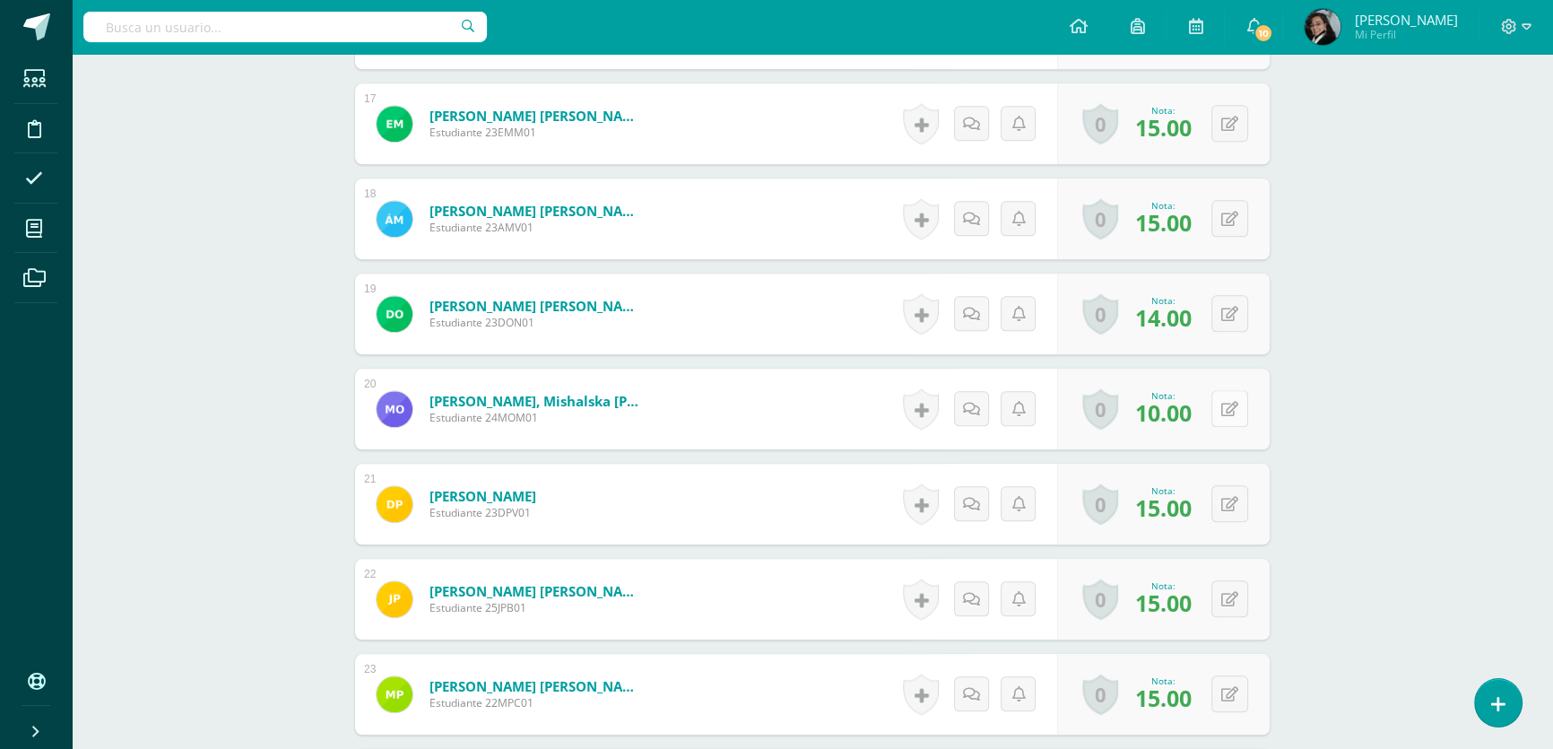
click at [1234, 408] on icon at bounding box center [1230, 409] width 17 height 15
type input "15"
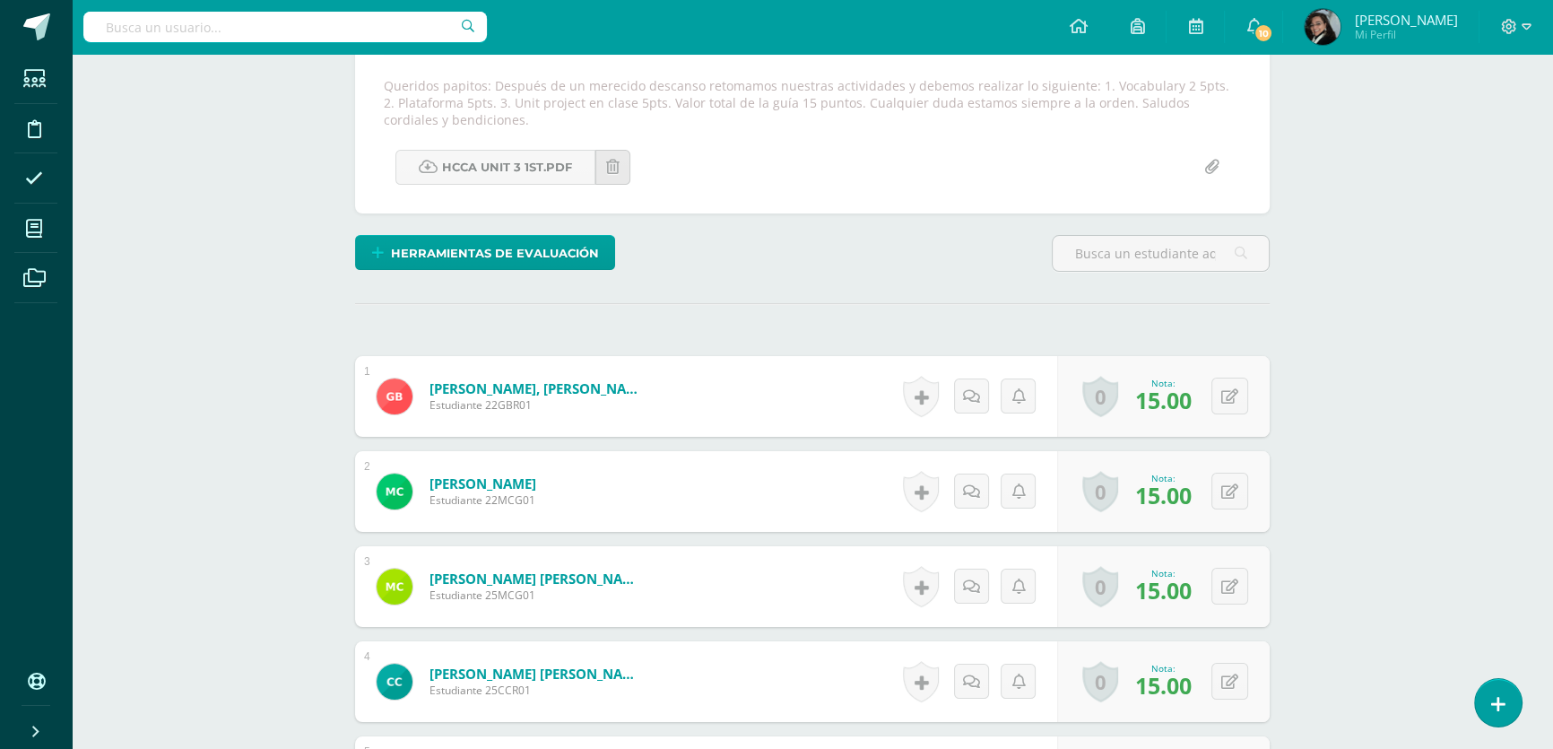
scroll to position [74, 0]
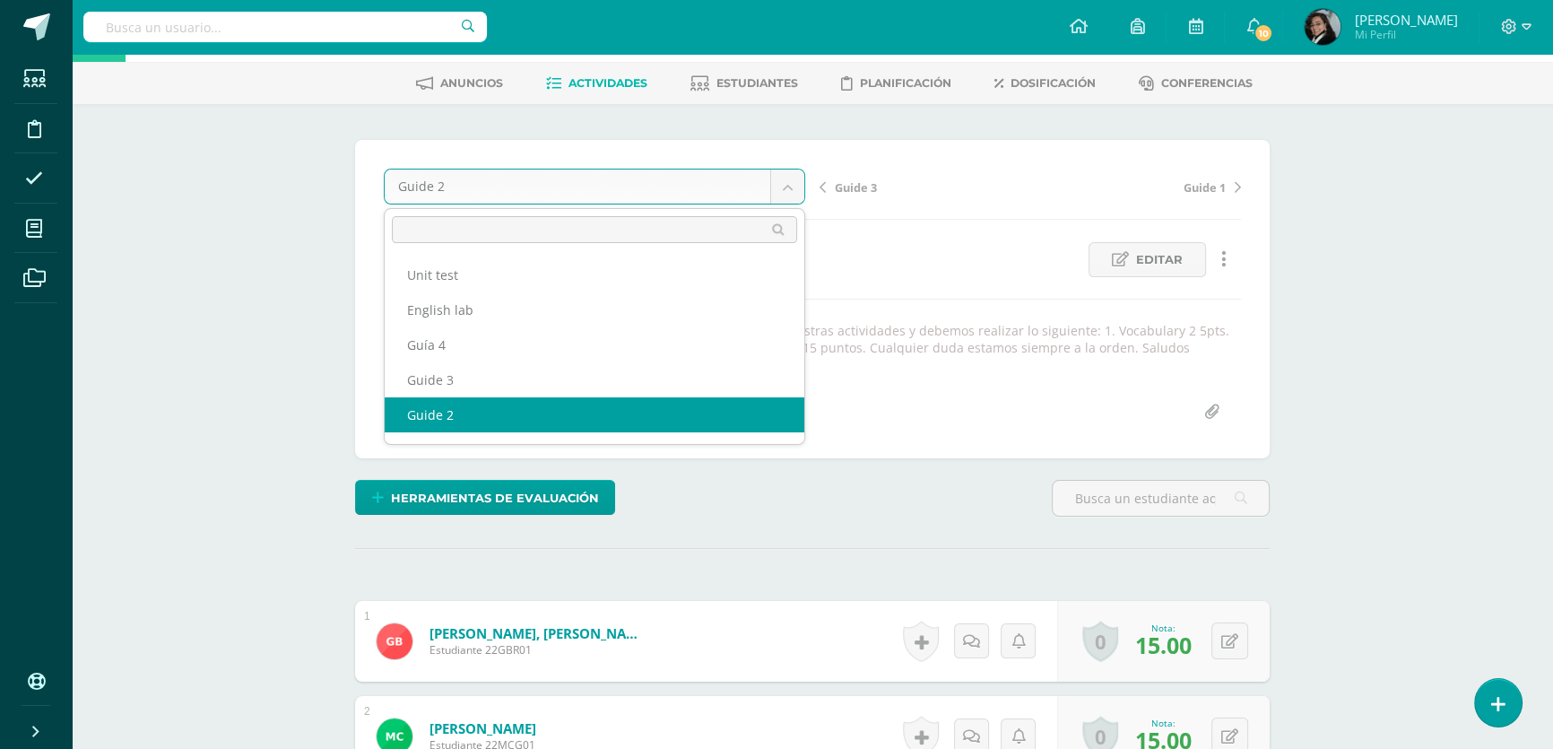
scroll to position [30, 0]
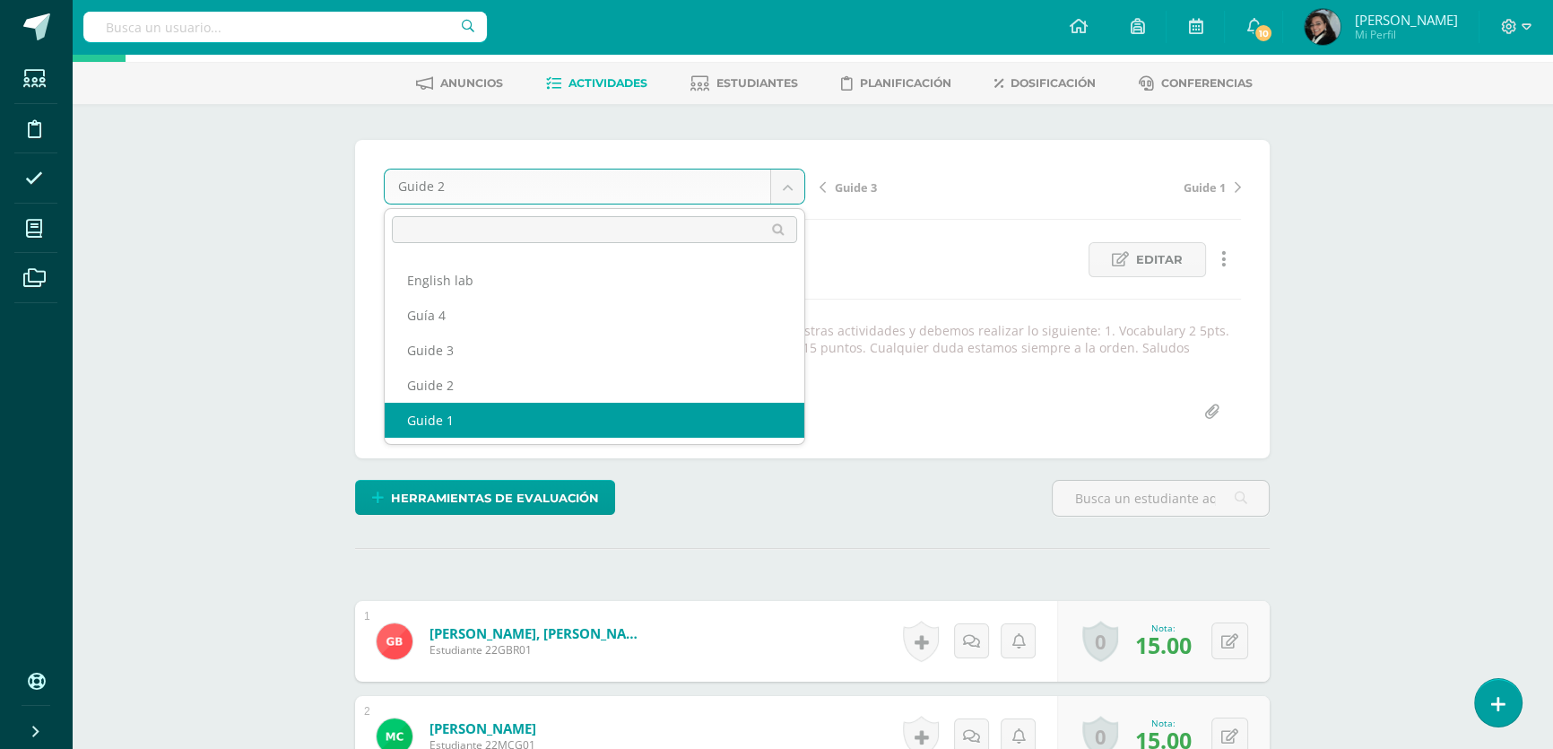
select select "/dashboard/teacher/grade-activity/174000/"
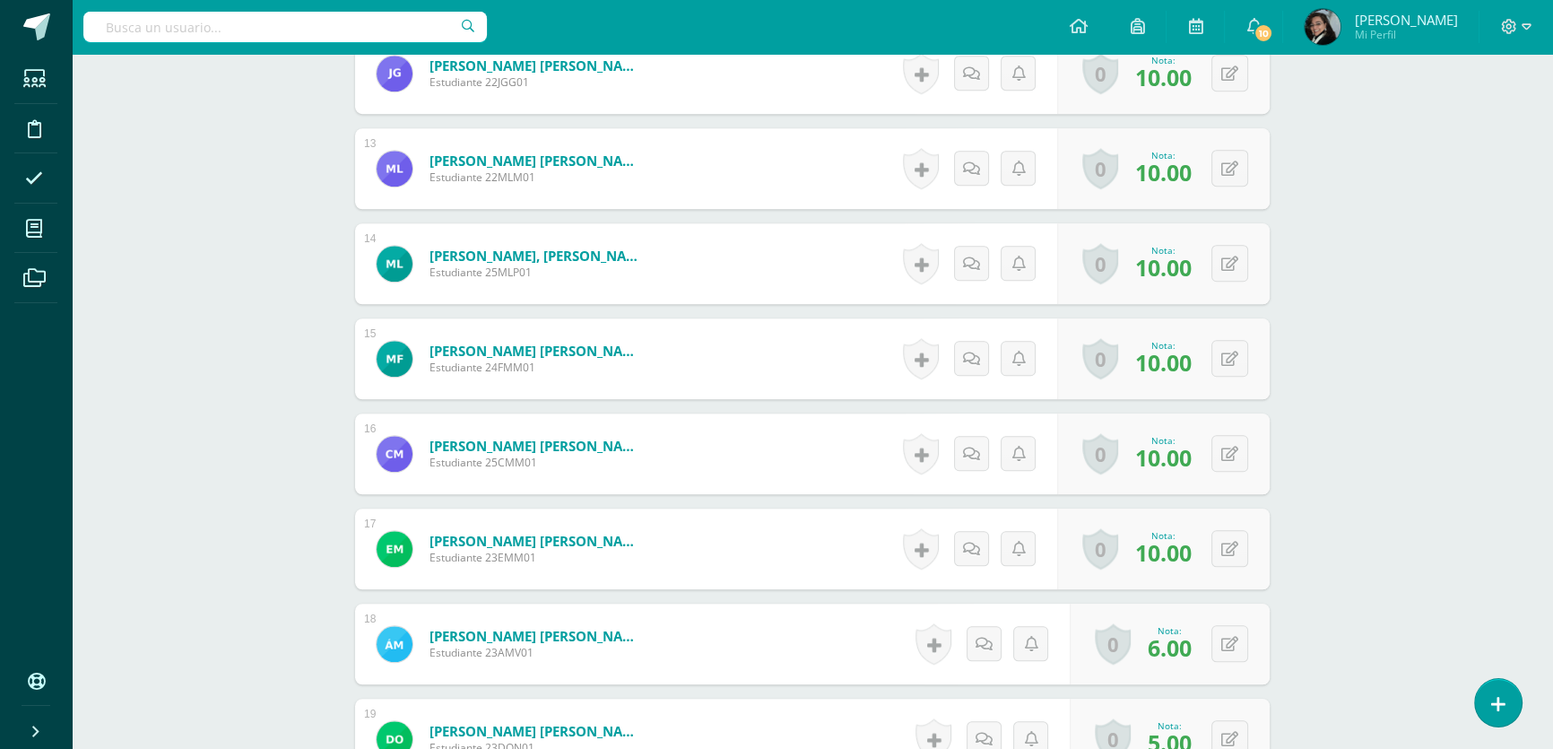
scroll to position [2194, 0]
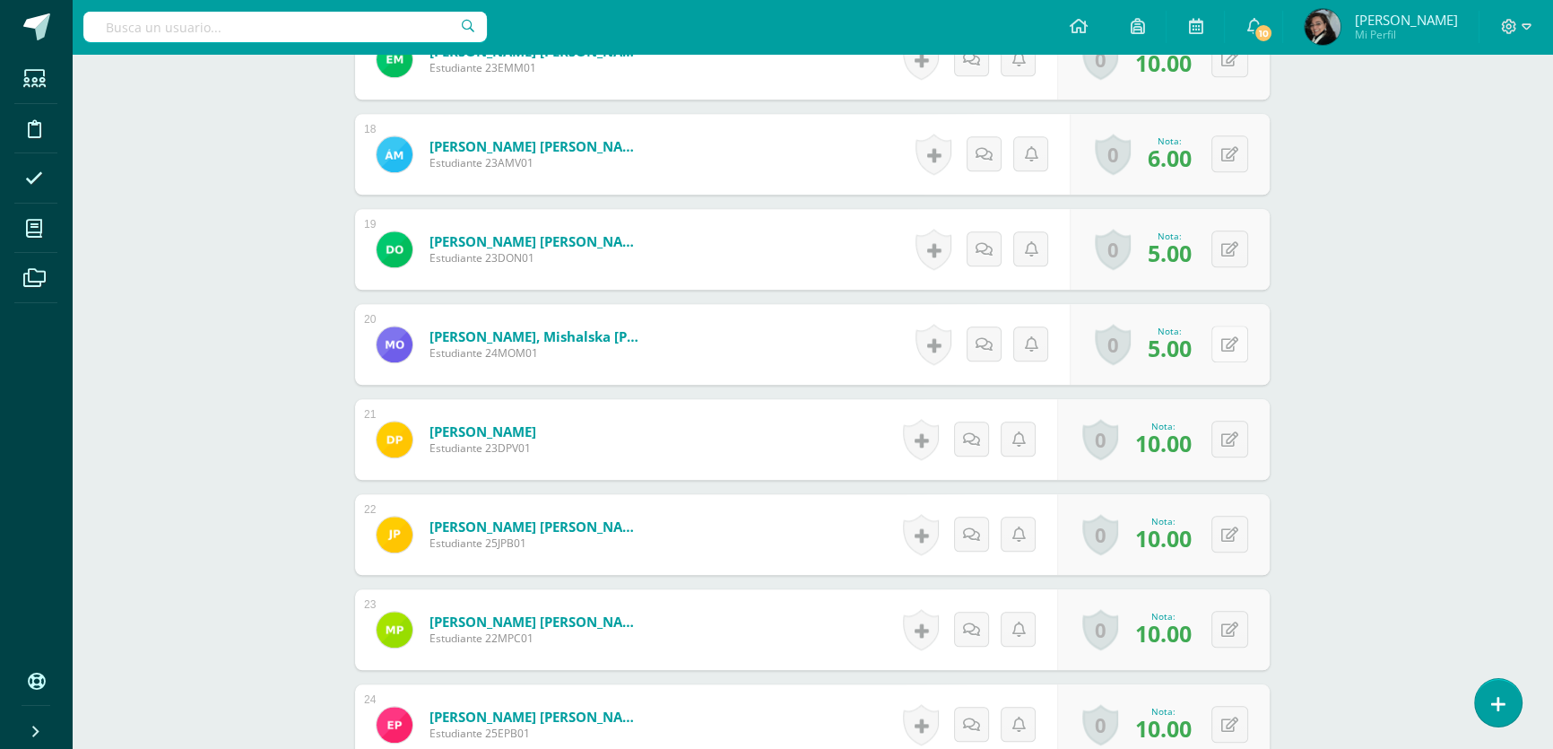
click at [1231, 326] on button at bounding box center [1230, 344] width 37 height 37
type input "10"
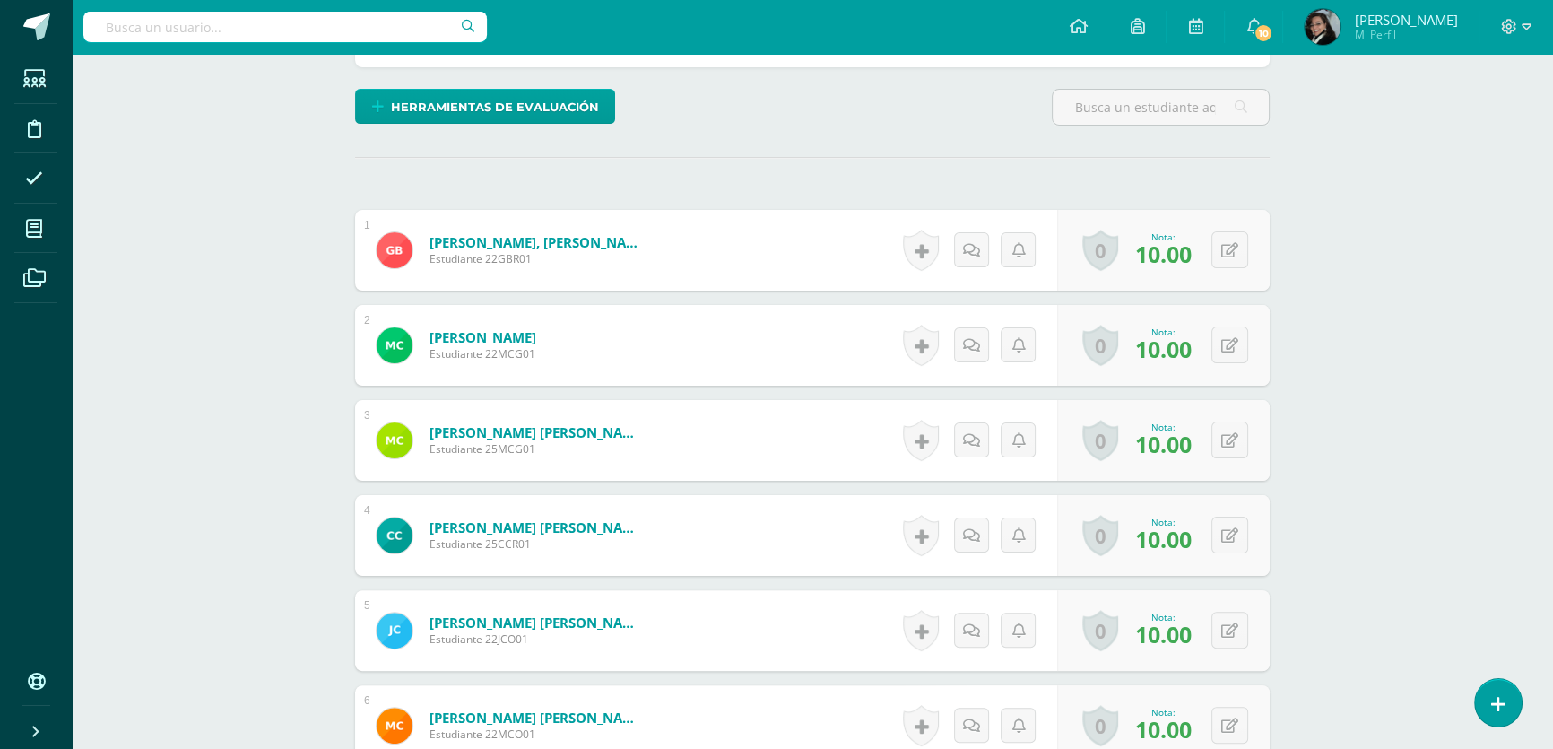
scroll to position [0, 0]
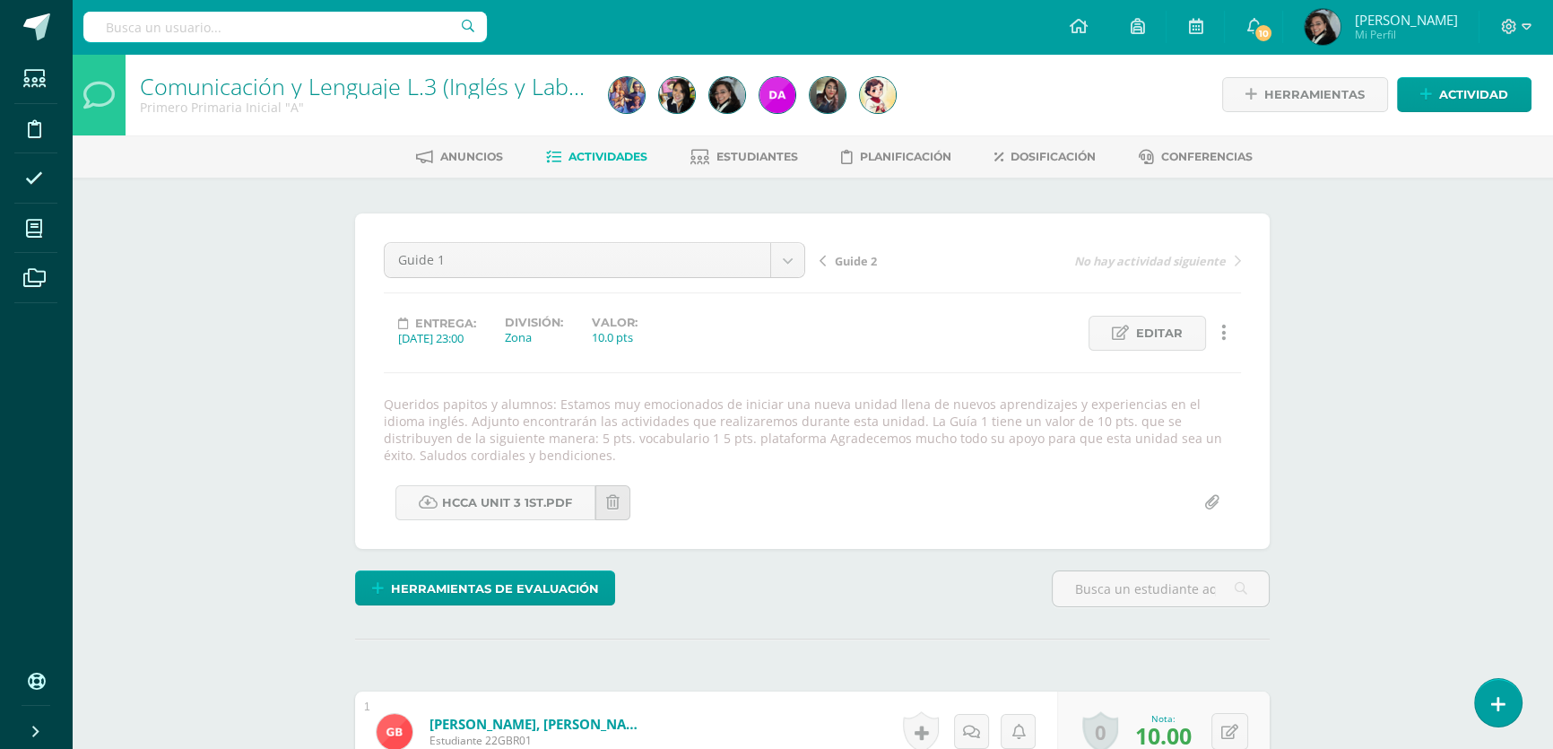
click at [602, 152] on span "Actividades" at bounding box center [608, 156] width 79 height 13
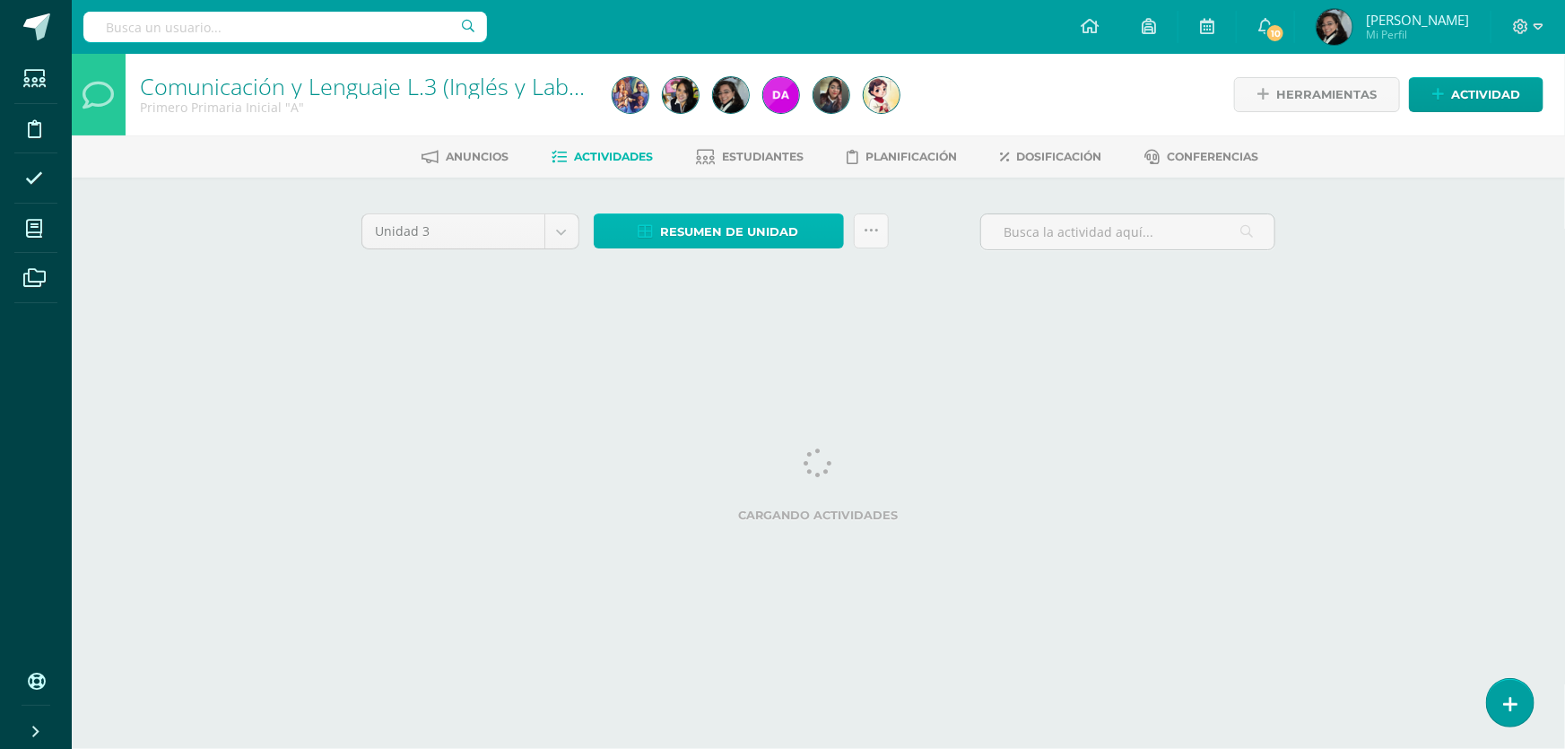
click at [720, 228] on span "Resumen de unidad" at bounding box center [730, 231] width 138 height 33
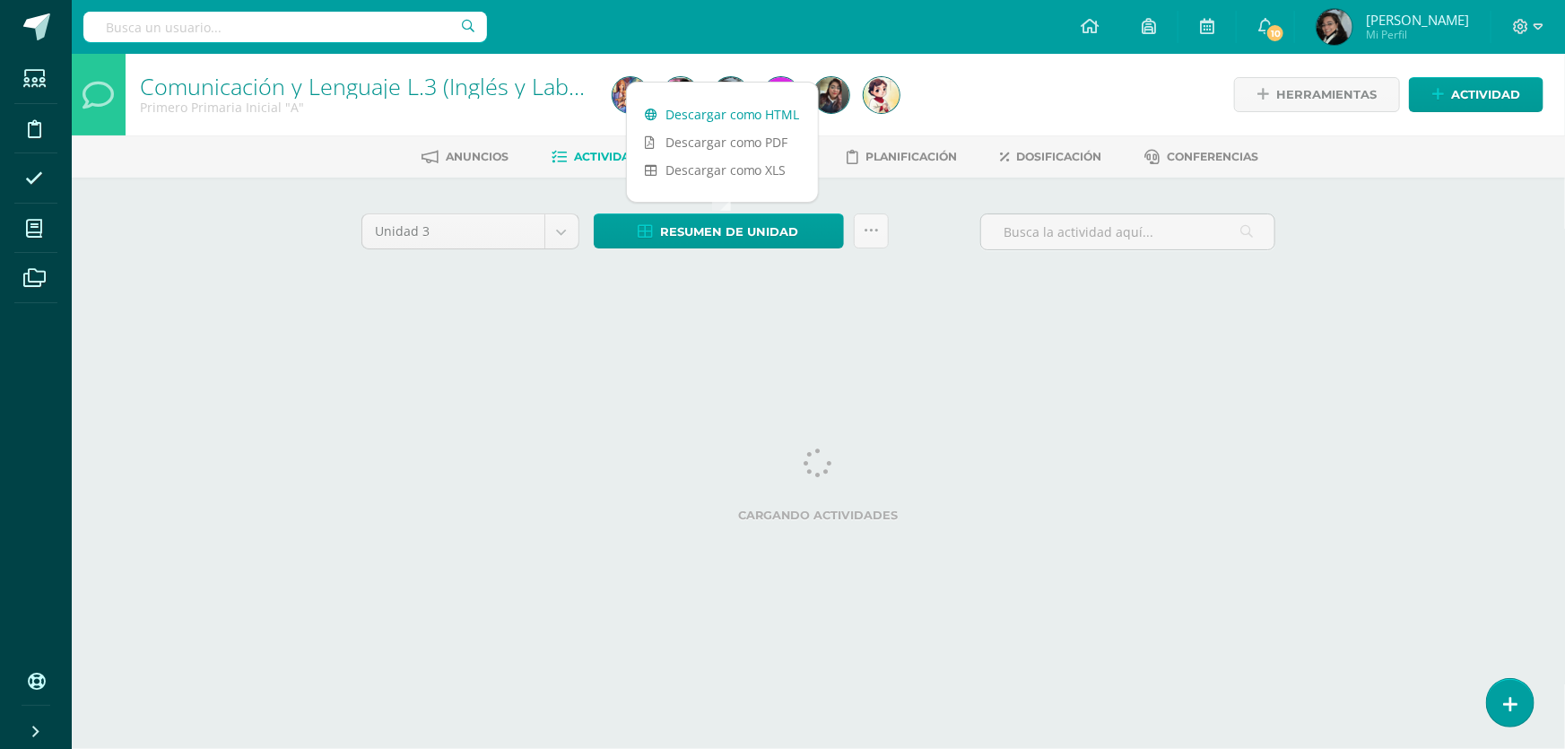
click at [743, 114] on link "Descargar como HTML" at bounding box center [722, 114] width 191 height 28
